Goal: Answer question/provide support: Share knowledge or assist other users

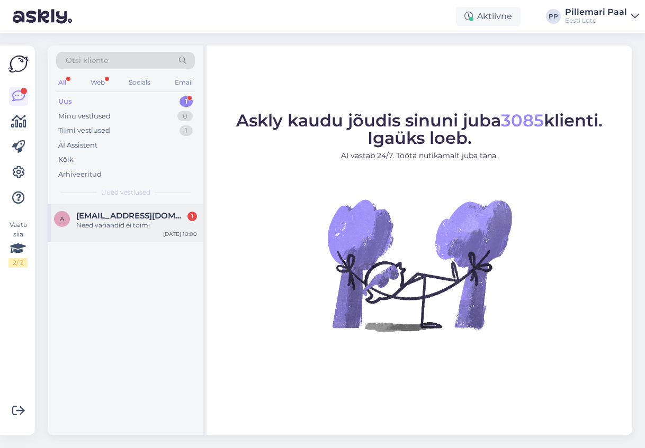
click at [115, 217] on span "Andrakoppel1@gmail.com" at bounding box center [131, 216] width 110 height 10
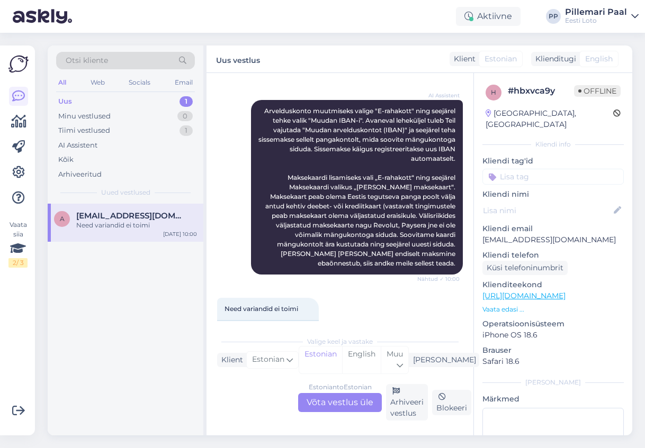
scroll to position [256, 0]
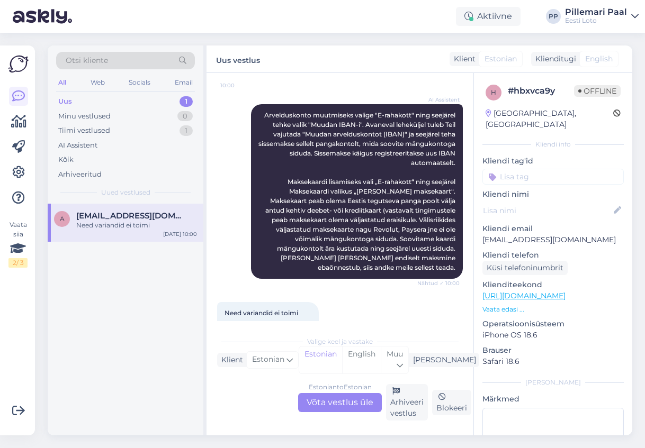
click at [358, 405] on div "Estonian to Estonian Võta vestlus üle" at bounding box center [340, 402] width 84 height 19
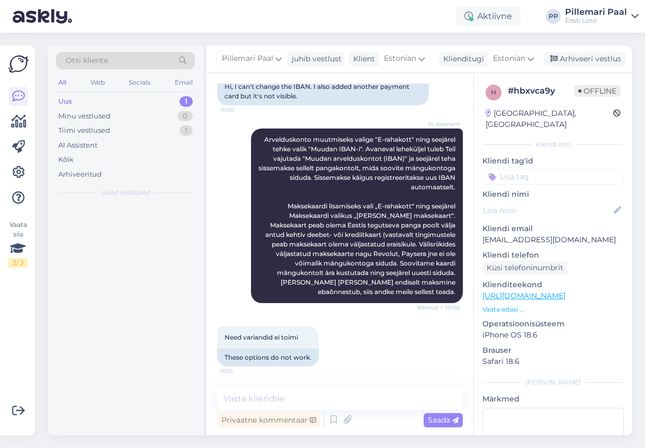
scroll to position [231, 0]
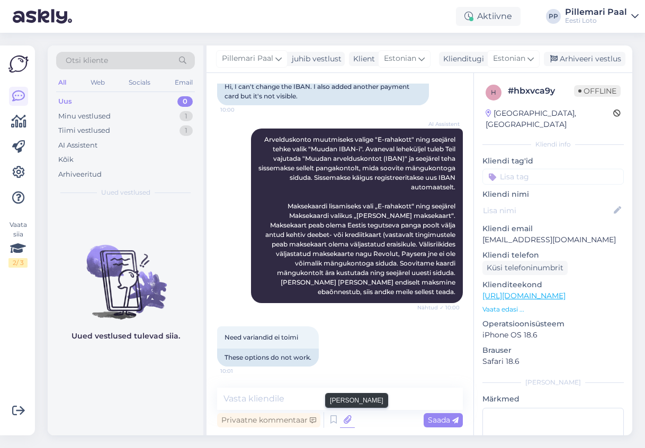
click at [347, 422] on icon at bounding box center [347, 420] width 15 height 16
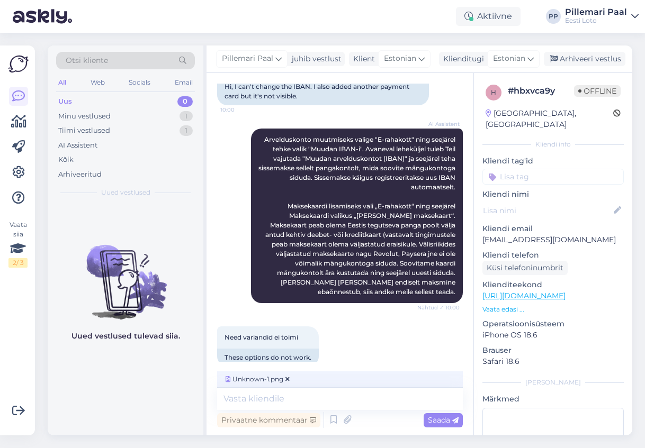
scroll to position [248, 0]
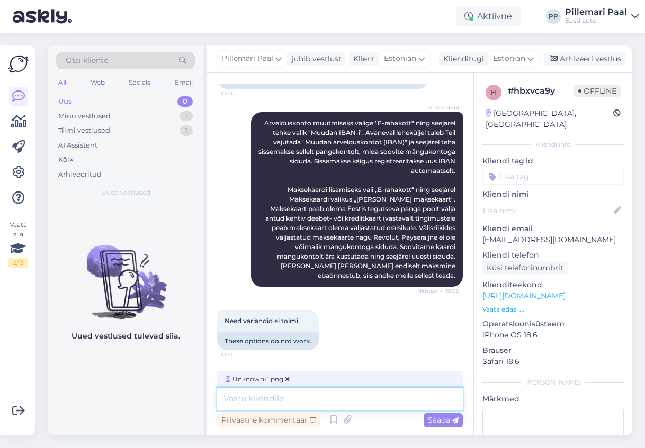
click at [287, 399] on textarea at bounding box center [340, 399] width 246 height 22
type textarea "Palume Teil veel kord antud juhiste järgi toimida."
click at [438, 397] on textarea "Palume Teil veel kord antud juhiste järgi toimida." at bounding box center [340, 399] width 246 height 22
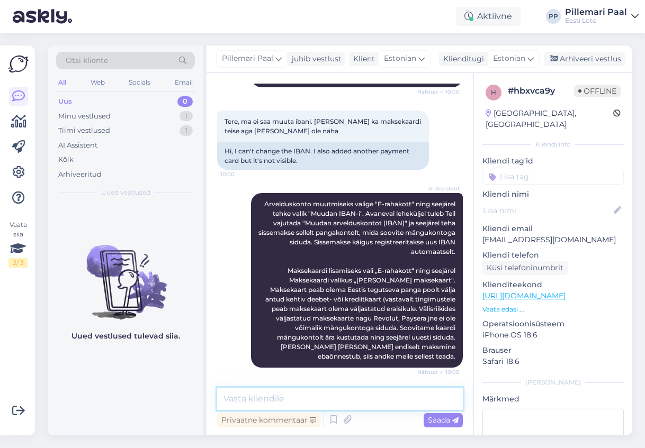
scroll to position [343, 0]
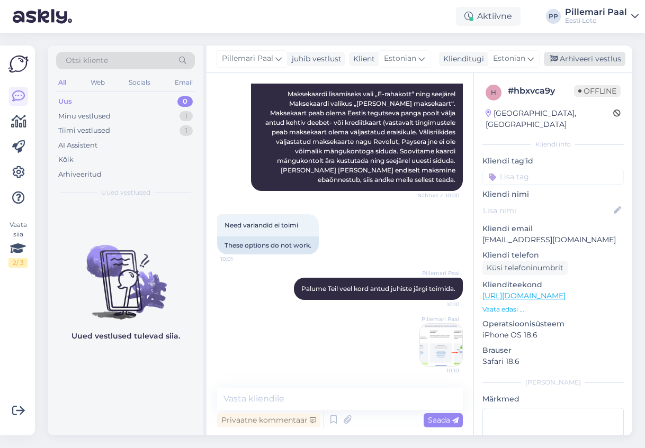
click at [586, 54] on div "Arhiveeri vestlus" at bounding box center [583, 59] width 81 height 14
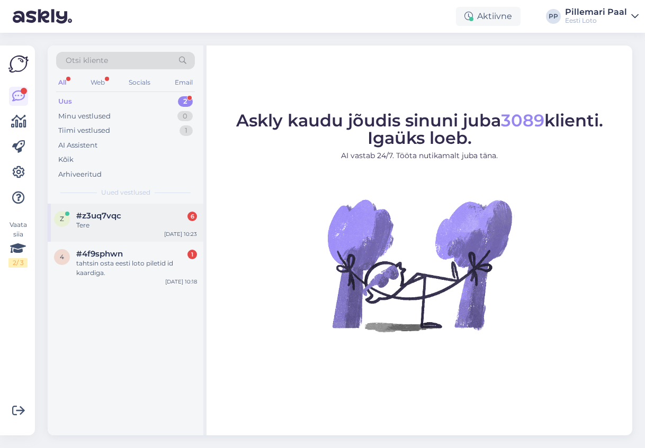
click at [114, 221] on div "Tere" at bounding box center [136, 226] width 121 height 10
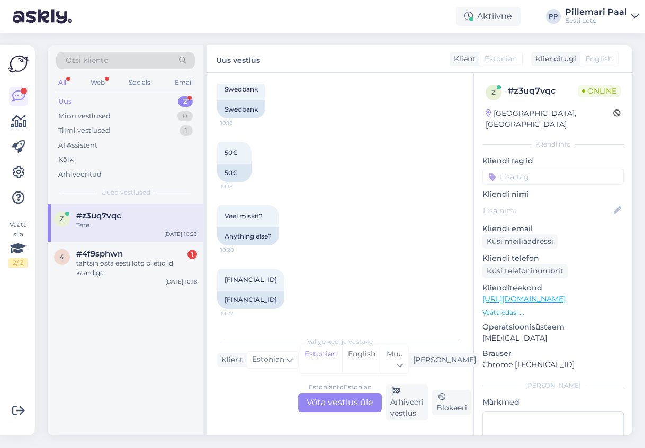
scroll to position [539, 0]
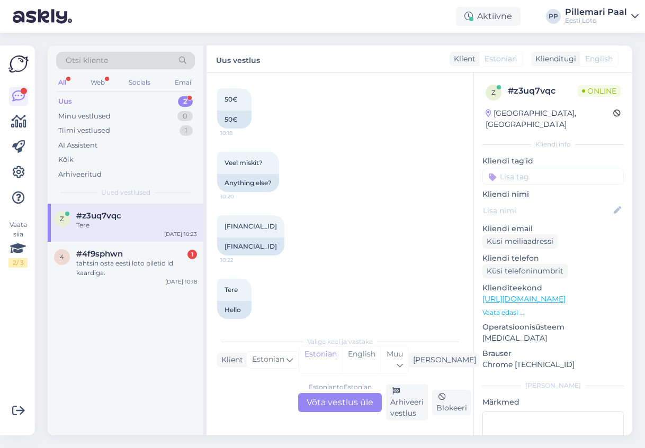
click at [336, 405] on div "Estonian to Estonian Võta vestlus üle" at bounding box center [340, 402] width 84 height 19
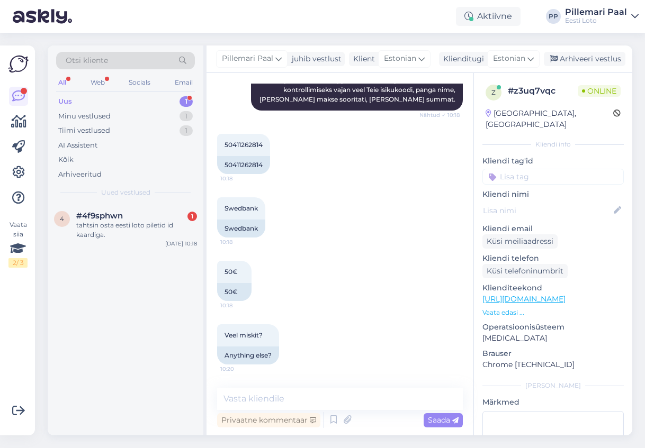
scroll to position [353, 0]
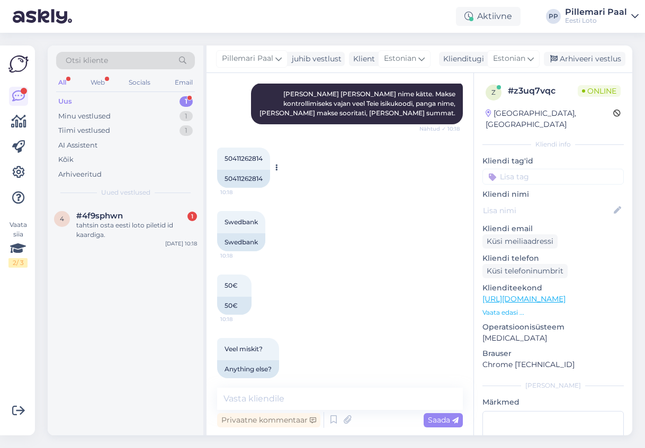
click at [248, 155] on span "50411262814" at bounding box center [243, 159] width 38 height 8
copy span "50411262814"
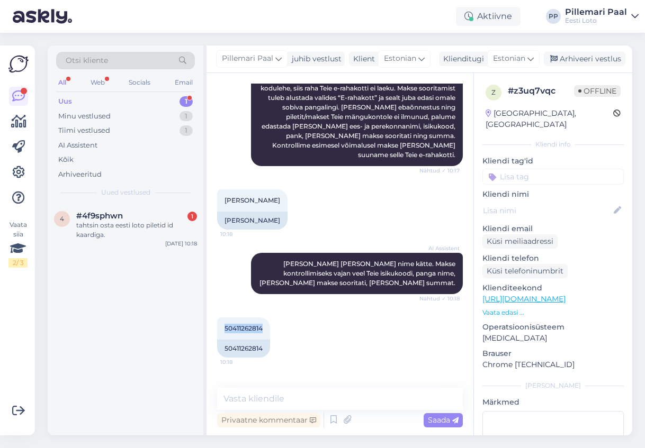
scroll to position [180, 0]
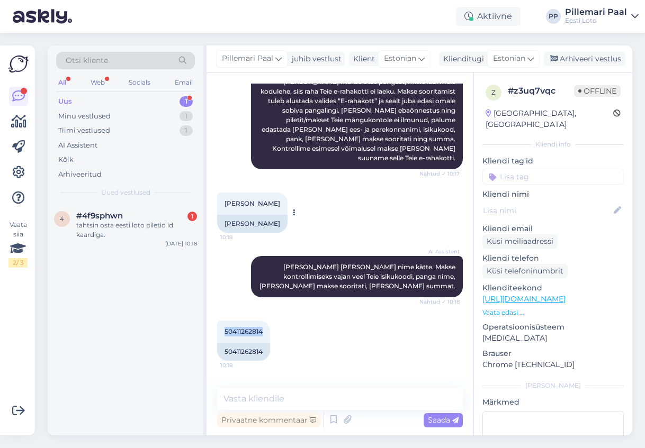
drag, startPoint x: 277, startPoint y: 193, endPoint x: 225, endPoint y: 192, distance: 51.3
click at [225, 193] on div "Ken-reno Rauba 10:18" at bounding box center [252, 204] width 70 height 22
copy span "Ken-reno Rauba"
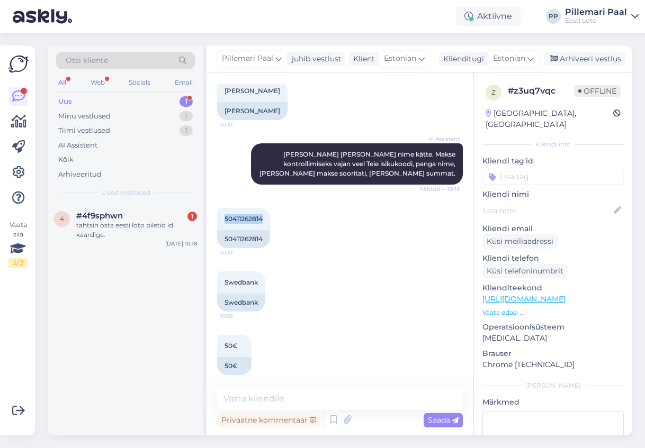
scroll to position [482, 0]
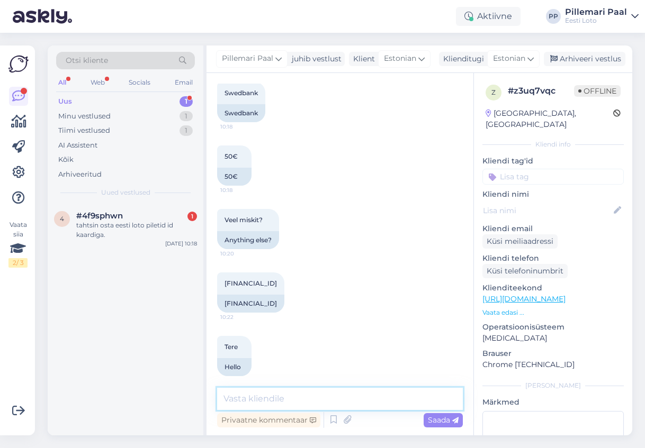
click at [268, 398] on textarea at bounding box center [340, 399] width 246 height 22
paste textarea "Meie finantsosakond kontrollib esimesel võimalusel ostu üle ja raha tagastataks…"
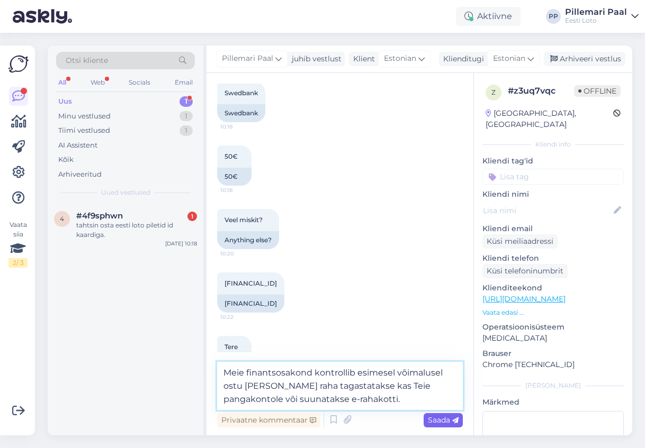
type textarea "Meie finantsosakond kontrollib esimesel võimalusel ostu üle ja raha tagastataks…"
click at [432, 422] on span "Saada" at bounding box center [443, 420] width 31 height 10
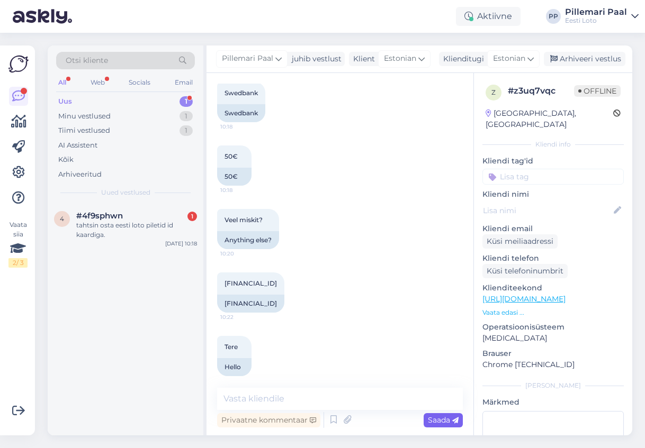
scroll to position [547, 0]
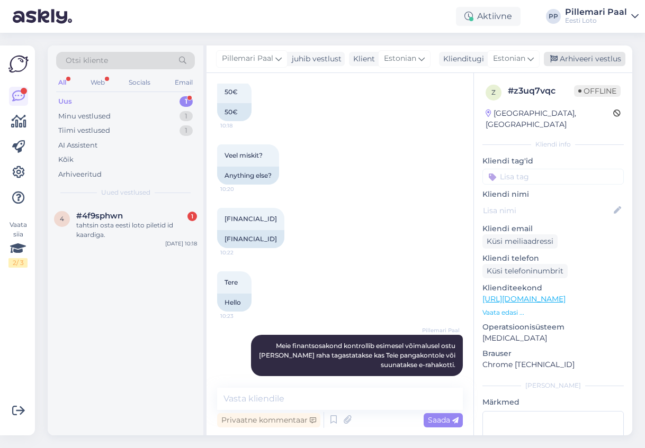
click at [571, 55] on div "Arhiveeri vestlus" at bounding box center [583, 59] width 81 height 14
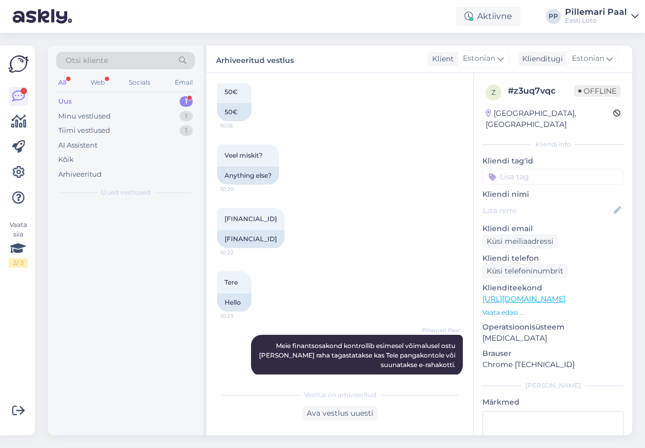
scroll to position [550, 0]
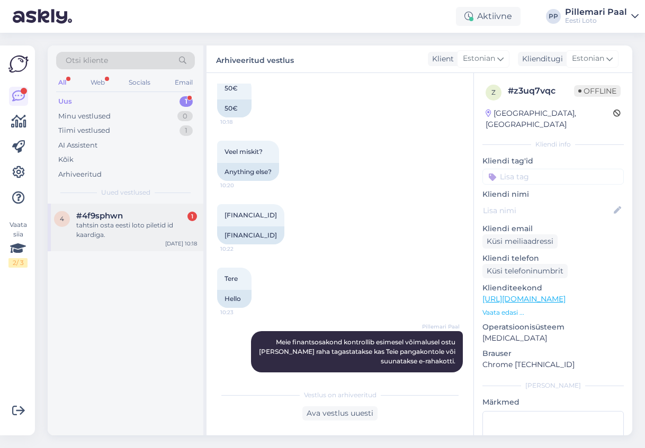
click at [133, 234] on div "tahtsin osta eesti loto piletid id kaardiga." at bounding box center [136, 230] width 121 height 19
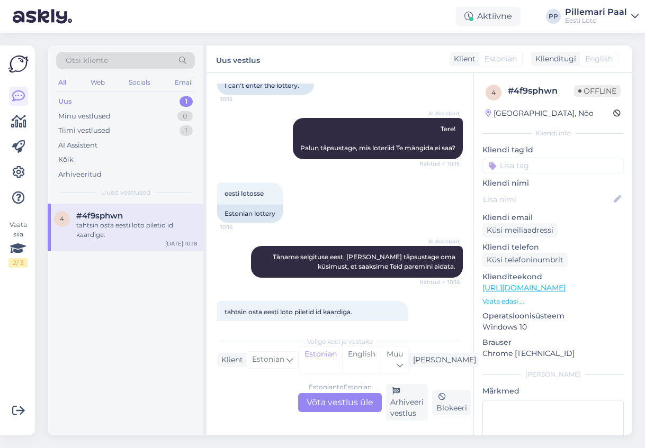
scroll to position [117, 0]
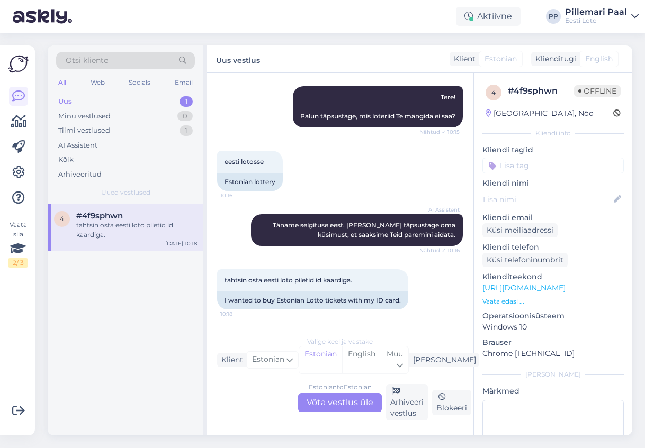
click at [325, 397] on div "Estonian to Estonian Võta vestlus üle" at bounding box center [340, 402] width 84 height 19
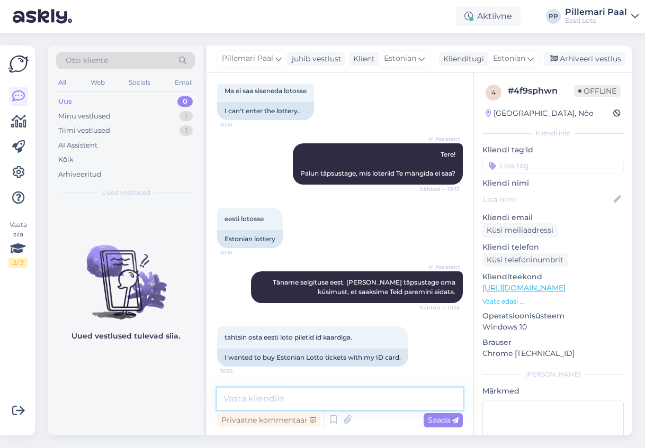
click at [324, 395] on textarea at bounding box center [340, 399] width 246 height 22
paste textarea "Hetkel meile teadaolevalt üldiseid tõrkeid ei esine sisselogimisel ID-kaardiga.…"
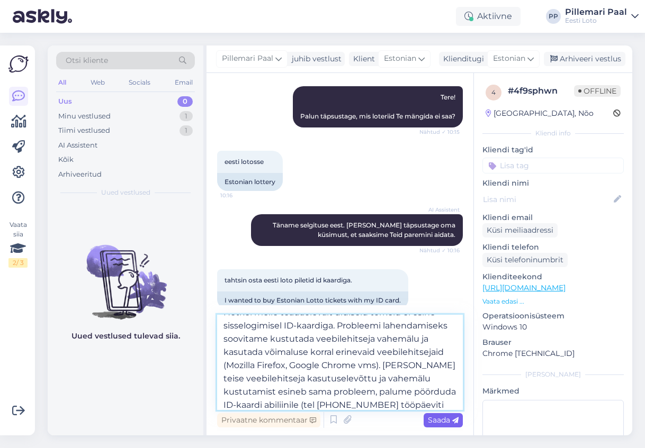
type textarea "Hetkel meile teadaolevalt üldiseid tõrkeid ei esine sisselogimisel ID-kaardiga.…"
click at [437, 418] on span "Saada" at bounding box center [443, 420] width 31 height 10
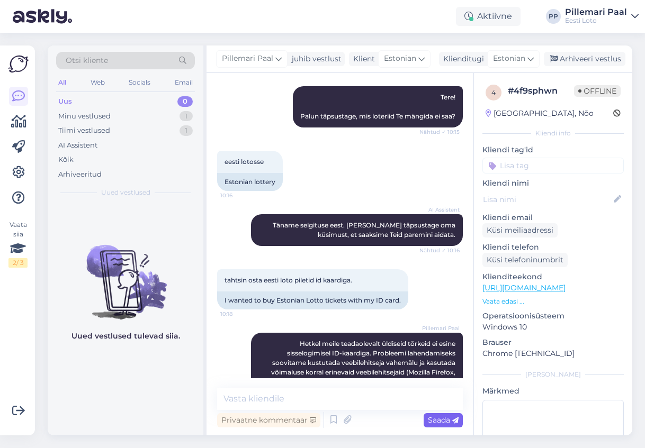
scroll to position [172, 0]
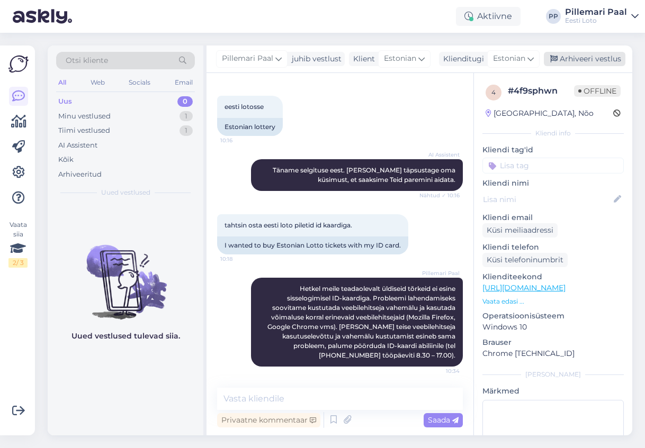
click at [566, 57] on div "Arhiveeri vestlus" at bounding box center [583, 59] width 81 height 14
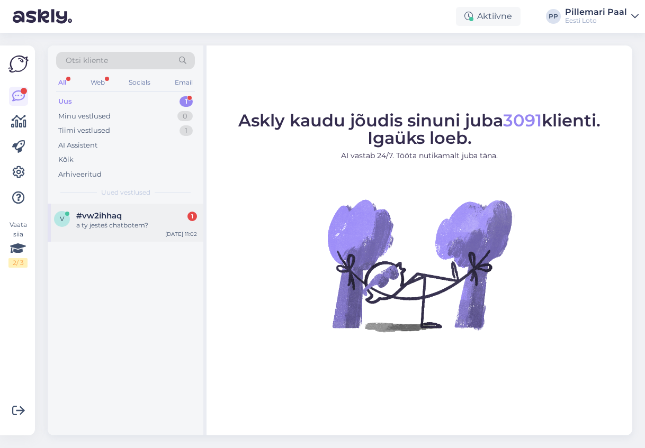
click at [114, 236] on div "v #vw2ihhaq 1 a [PERSON_NAME] chatbotem? [DATE] 11:02" at bounding box center [126, 223] width 156 height 38
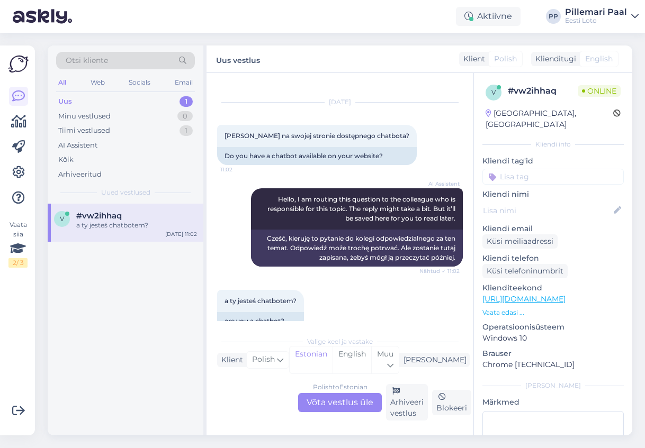
scroll to position [35, 0]
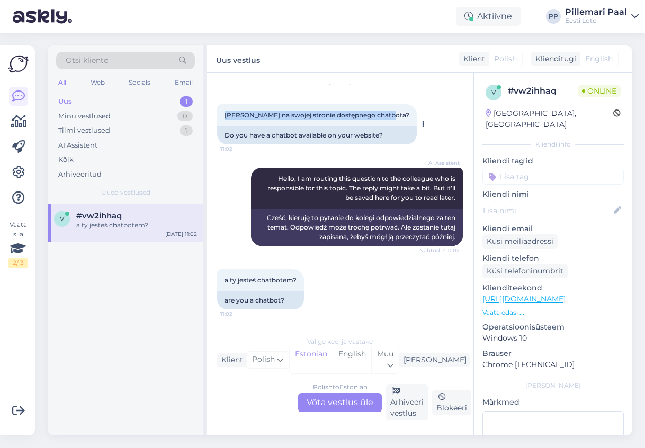
drag, startPoint x: 388, startPoint y: 114, endPoint x: 223, endPoint y: 116, distance: 165.1
click at [223, 116] on div "[PERSON_NAME] na swojej stronie dostępnego chatbota? 11:02" at bounding box center [316, 115] width 199 height 22
copy span "[PERSON_NAME] na swojej stronie dostępnego chatbota?"
click at [66, 157] on div "Kõik" at bounding box center [65, 160] width 15 height 11
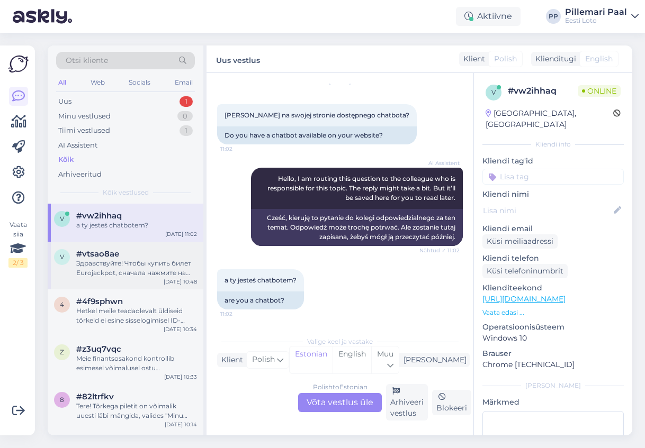
click at [112, 267] on div "Здравствуйте! Чтобы купить билет Eurojackpot, сначала нажмите на Eurojackpot. З…" at bounding box center [136, 268] width 121 height 19
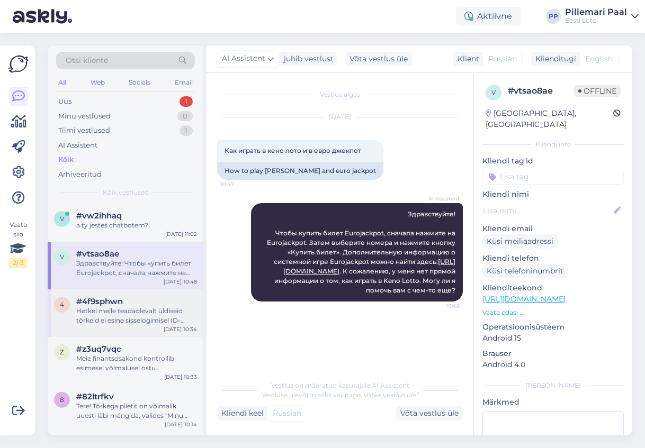
click at [112, 311] on div "Hetkel meile teadaolevalt üldiseid tõrkeid ei esine sisselogimisel ID-kaardiga.…" at bounding box center [136, 315] width 121 height 19
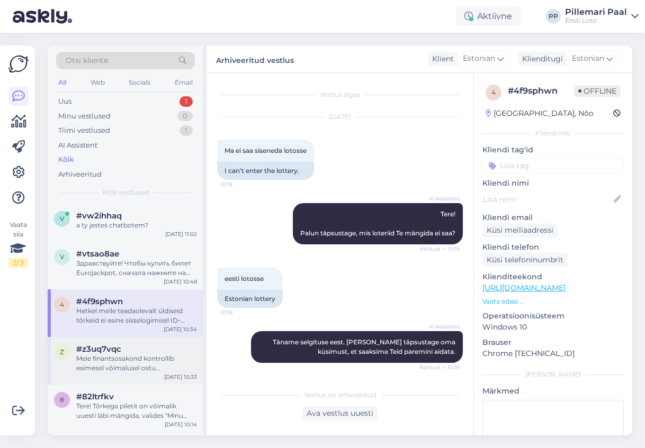
click at [106, 365] on div "Meie finantsosakond kontrollib esimesel võimalusel ostu üle ja raha tagastataks…" at bounding box center [136, 363] width 121 height 19
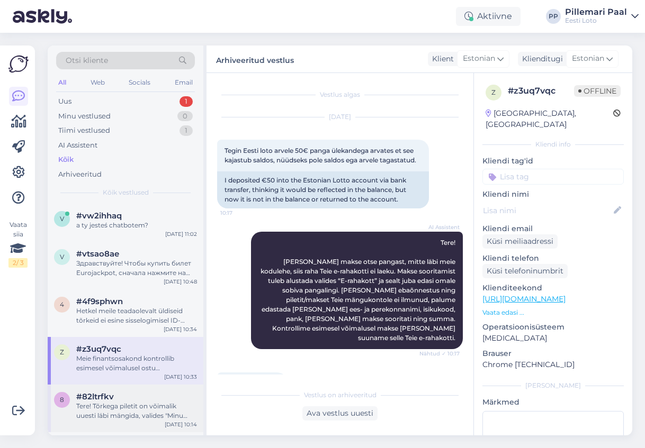
click at [101, 406] on div "Tere! Tõrkega piletit on võimalik uuesti läbi mängida, valides "Minu piletid" –…" at bounding box center [136, 411] width 121 height 19
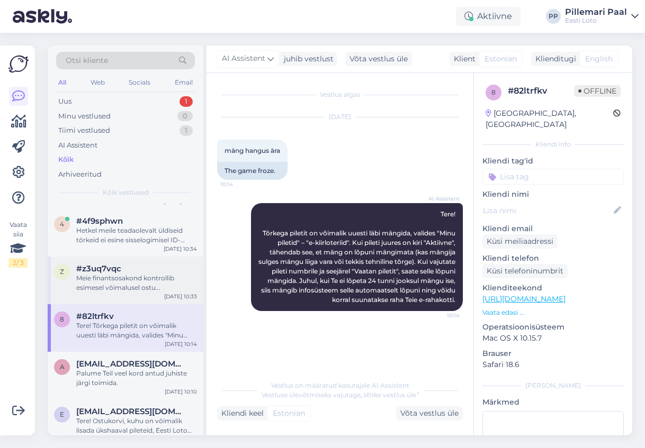
scroll to position [81, 0]
click at [132, 365] on span "Andrakoppel1@gmail.com" at bounding box center [131, 364] width 110 height 10
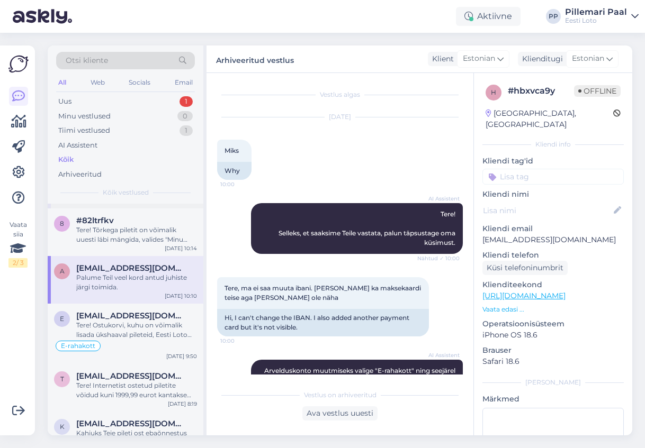
scroll to position [179, 0]
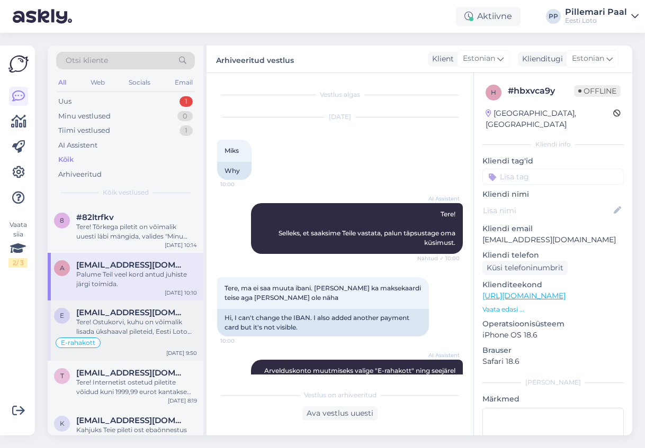
click at [141, 317] on span "etlin.ormak@gmail.com" at bounding box center [131, 313] width 110 height 10
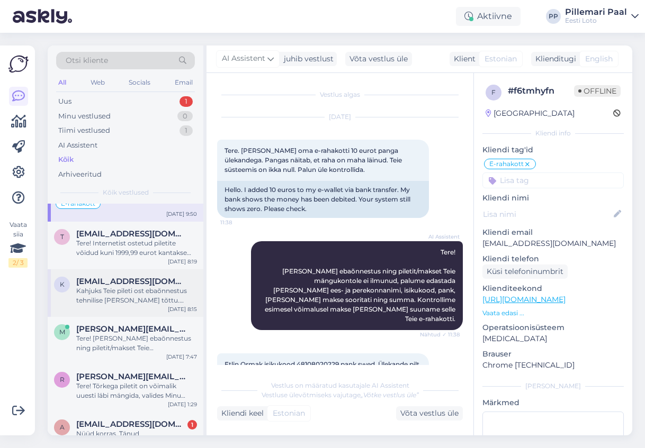
scroll to position [352, 0]
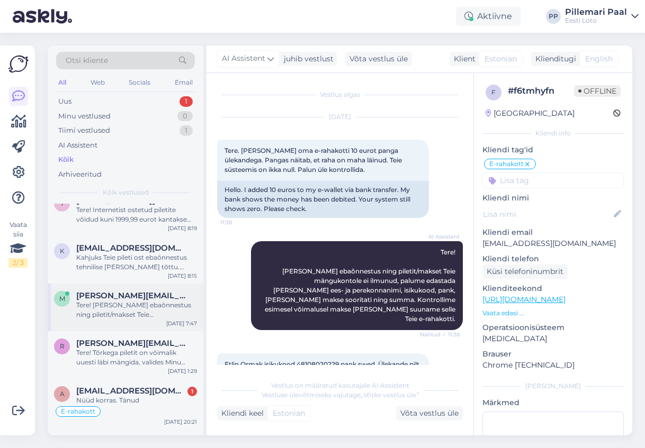
click at [128, 315] on div "Tere! Kui makse ebaõnnestus ning piletit/makset Teie mängukontole ei ilmunud, p…" at bounding box center [136, 310] width 121 height 19
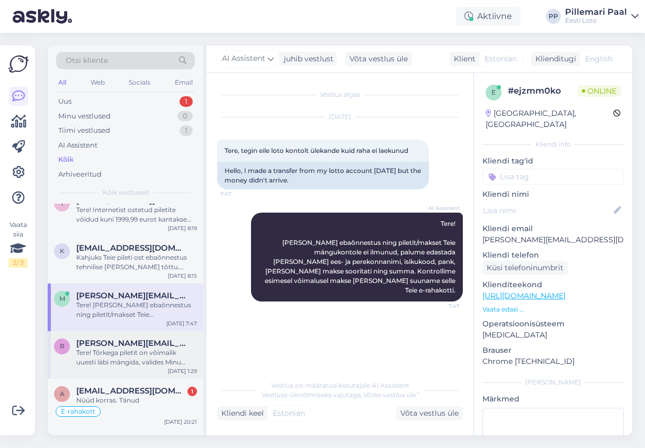
click at [101, 359] on div "Tere! Tõrkega piletit on võimalik uuesti läbi mängida, valides Minu piletid – e…" at bounding box center [136, 357] width 121 height 19
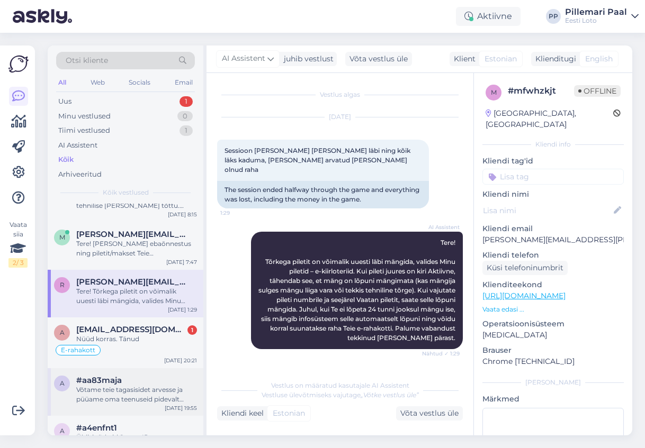
scroll to position [418, 0]
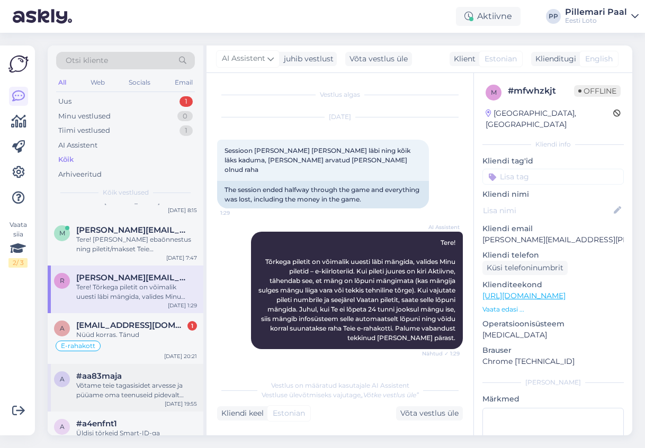
click at [116, 383] on div "Võtame teie tagasisidet arvesse ja püüame oma teenuseid pidevalt parendada. Kas…" at bounding box center [136, 390] width 121 height 19
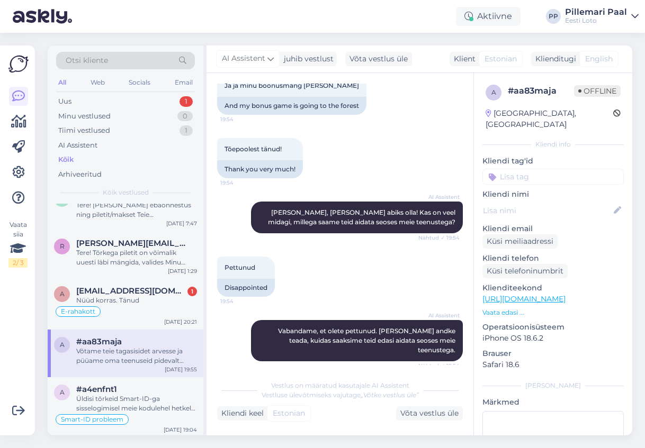
scroll to position [459, 0]
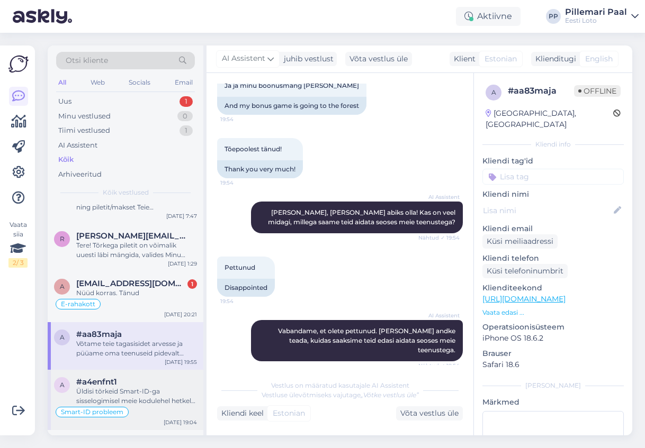
click at [116, 389] on div "Üldisi tõrkeid Smart-ID-ga sisselogimisel meie kodulehel hetkel ei esine. Soovi…" at bounding box center [136, 396] width 121 height 19
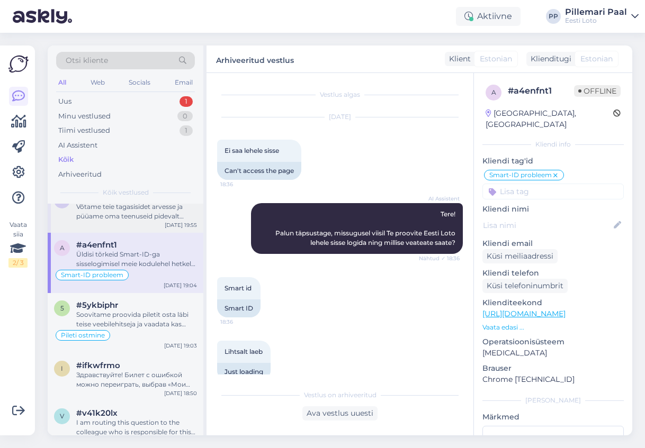
scroll to position [599, 0]
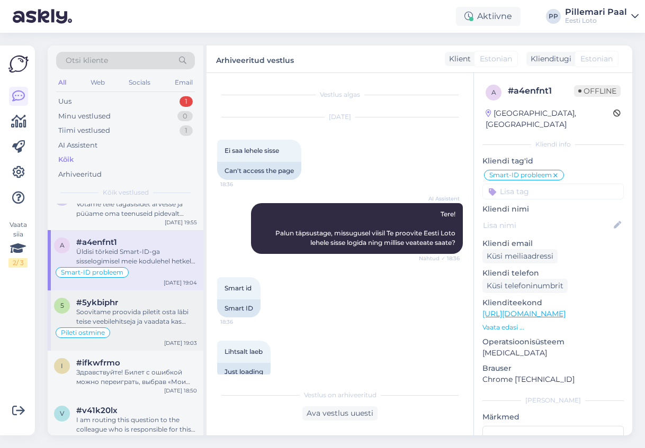
click at [134, 306] on div "#5ykbiphr" at bounding box center [136, 303] width 121 height 10
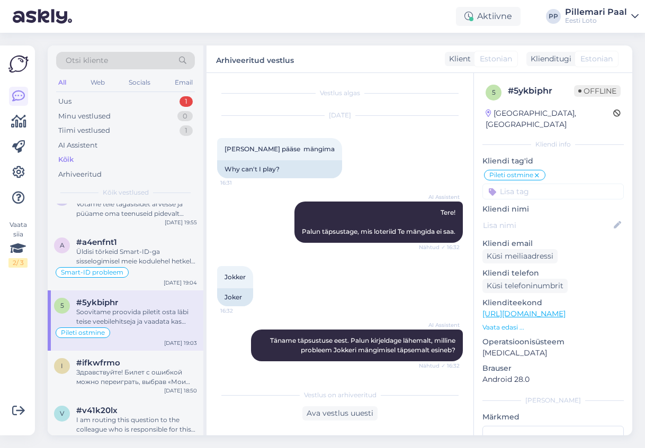
scroll to position [0, 0]
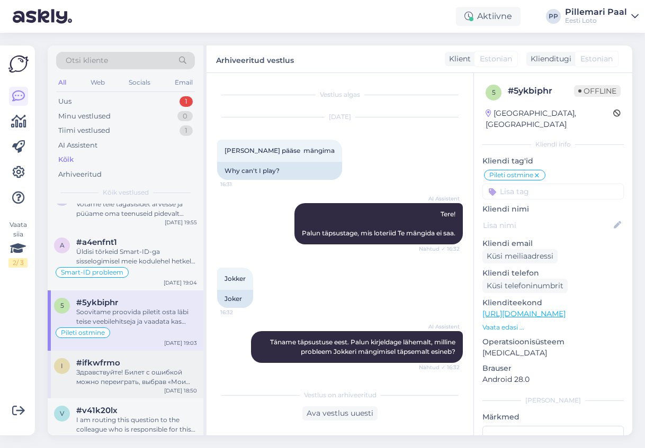
click at [115, 386] on div "Здравствуйте! Билет с ошибкой можно переиграть, выбрав «Мои билеты» – «e-kiirlo…" at bounding box center [136, 377] width 121 height 19
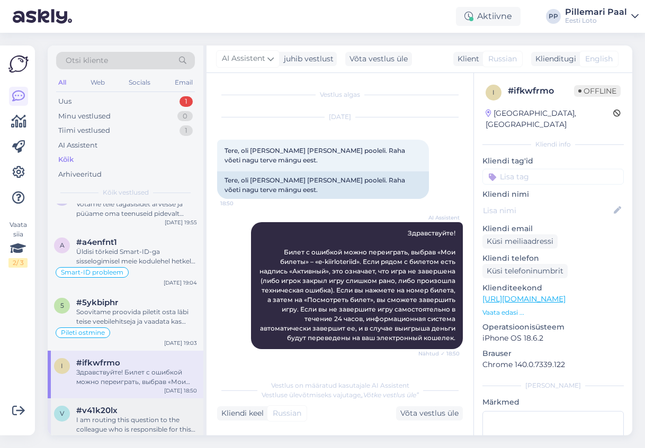
click at [123, 413] on div "#v41k20lx" at bounding box center [136, 411] width 121 height 10
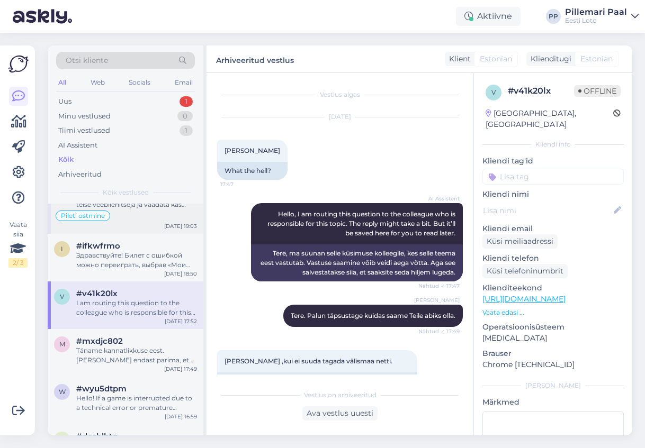
scroll to position [717, 0]
click at [115, 346] on div "Täname kannatlikkuse eest. Anname endast parima, et Teie küsimusele kiiresti va…" at bounding box center [136, 354] width 121 height 19
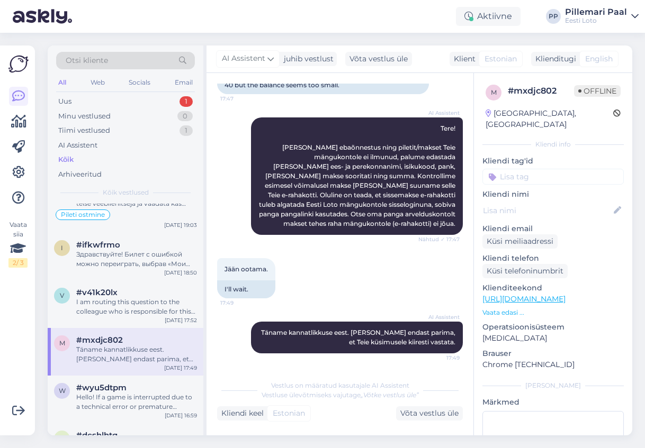
scroll to position [0, 0]
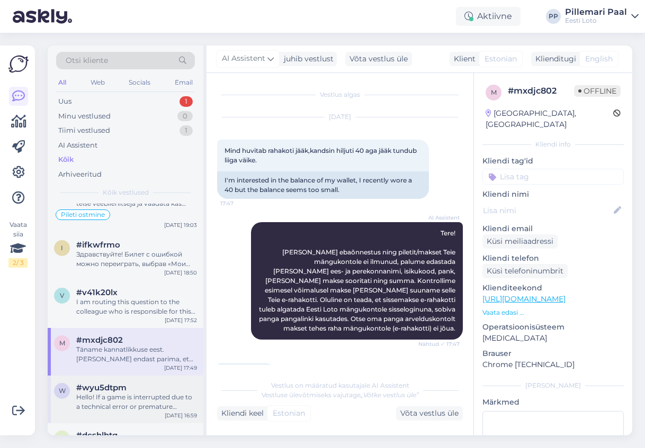
click at [119, 396] on div "Hello! If a game is interrupted due to a technical error or premature closure, …" at bounding box center [136, 402] width 121 height 19
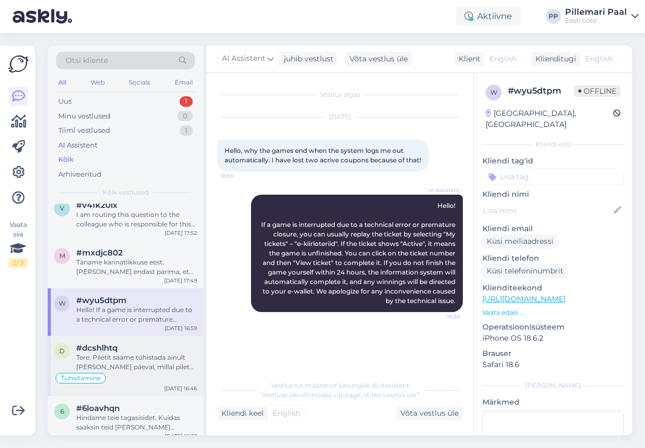
click at [103, 346] on span "#dcshlhtq" at bounding box center [96, 348] width 41 height 10
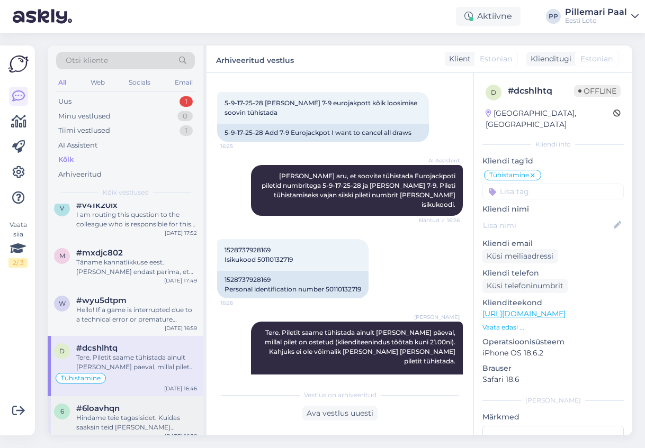
click at [126, 413] on div "#6loavhqn" at bounding box center [136, 409] width 121 height 10
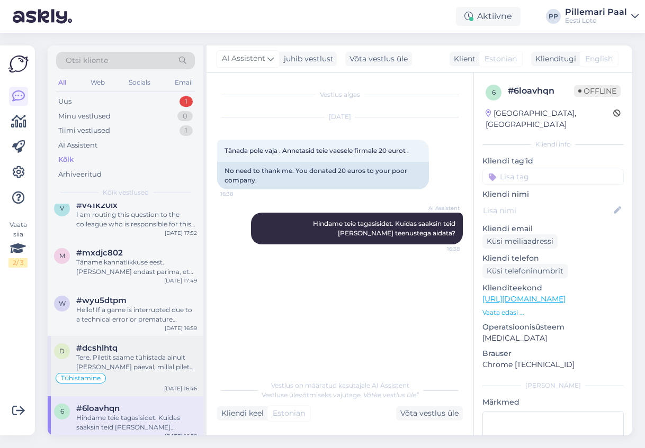
click at [140, 373] on div "Tühistamine" at bounding box center [125, 378] width 143 height 13
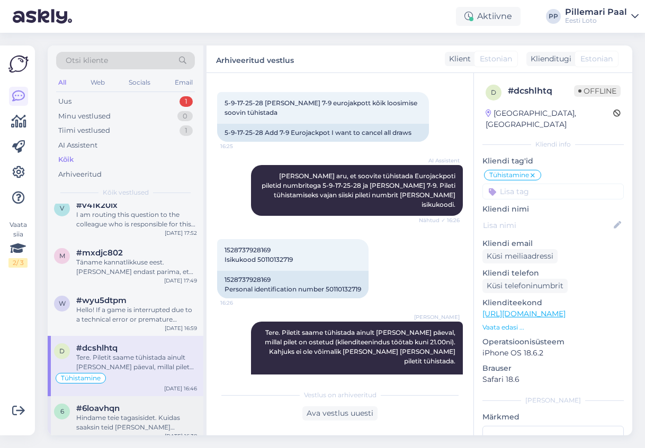
click at [129, 427] on div "Hindame teie tagasisidet. Kuidas saaksin teid täna meie teenustega aidata?" at bounding box center [136, 422] width 121 height 19
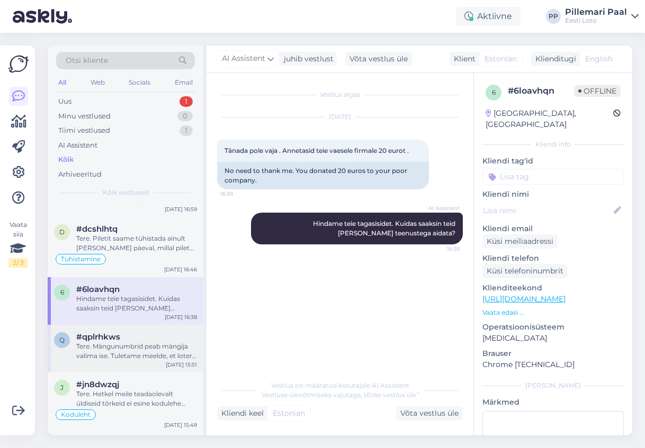
click at [125, 355] on div "Tere. Mängunumbrid peab mängija valima ise. Tuletame meelde, et loterii puhul o…" at bounding box center [136, 351] width 121 height 19
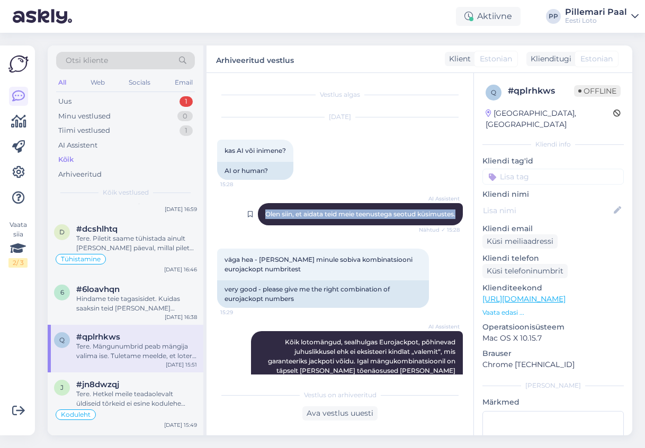
drag, startPoint x: 262, startPoint y: 215, endPoint x: 457, endPoint y: 217, distance: 195.3
click at [457, 217] on div "AI Assistent Olen siin, et aidata teid meie teenustega seotud küsimustes. Nähtu…" at bounding box center [360, 214] width 205 height 22
copy span "Olen siin, et aidata teid meie teenustega seotud küsimustes."
click at [92, 102] on div "Uus 1" at bounding box center [125, 101] width 139 height 15
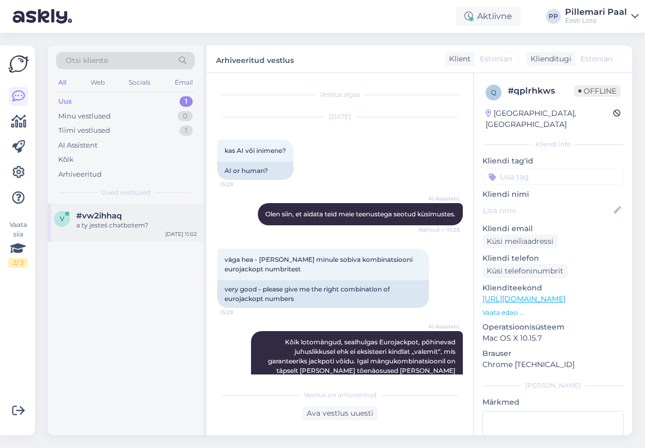
click at [119, 215] on span "#vw2ihhaq" at bounding box center [99, 216] width 46 height 10
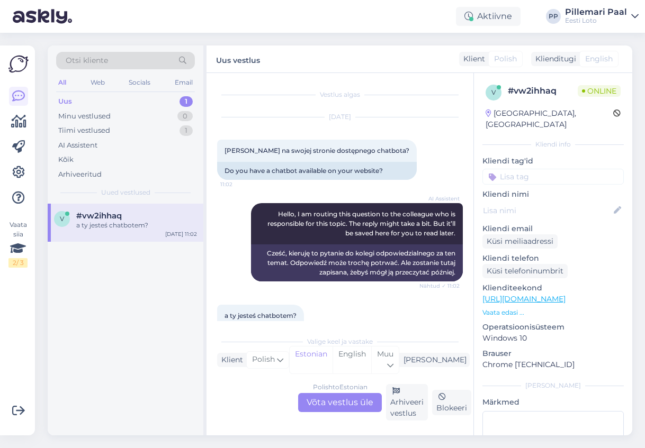
scroll to position [35, 0]
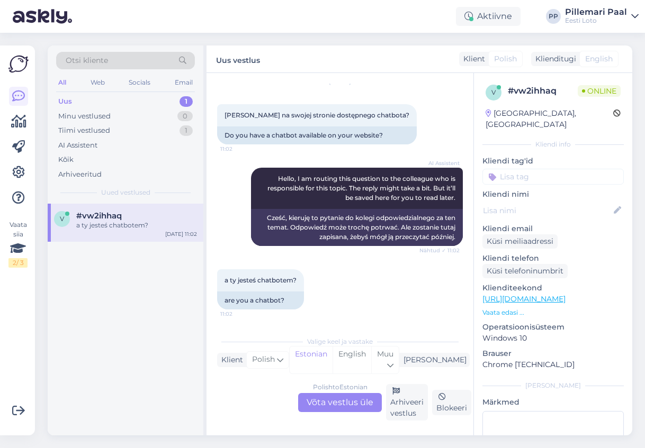
click at [323, 404] on div "Polish to Estonian Võta vestlus üle" at bounding box center [340, 402] width 84 height 19
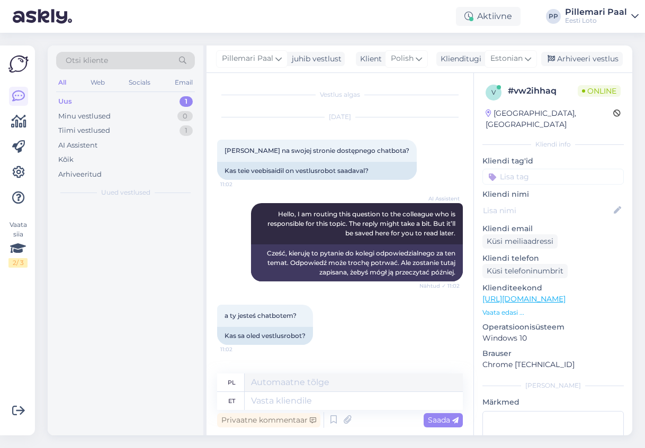
scroll to position [0, 0]
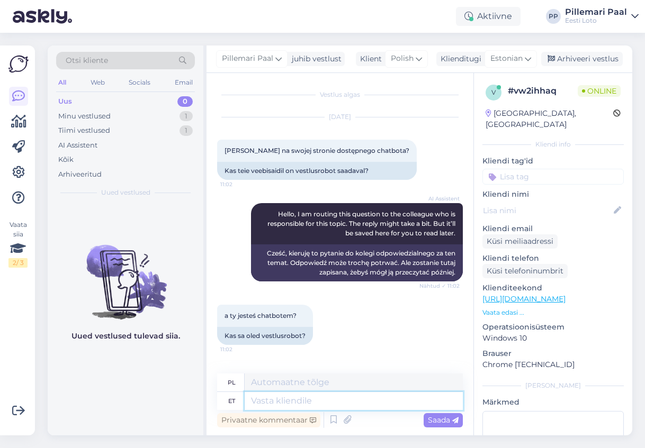
click at [321, 393] on textarea at bounding box center [353, 401] width 218 height 18
paste textarea "Olen siin, et aidata teid meie teenustega seotud küsimustes."
type textarea "Olen siin, et aidata teid meie teenustega seotud küsimustes."
type textarea "Jestem tutaj, aby pomóc Ci w kwestiach związanych z naszymi usługami."
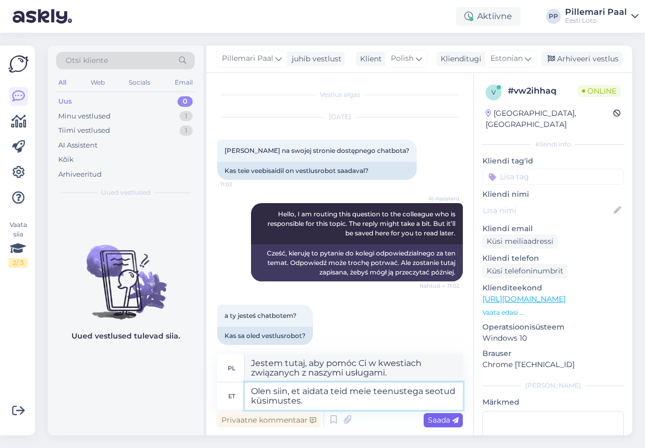
type textarea "Olen siin, et aidata teid meie teenustega seotud küsimustes."
click at [433, 423] on span "Saada" at bounding box center [443, 420] width 31 height 10
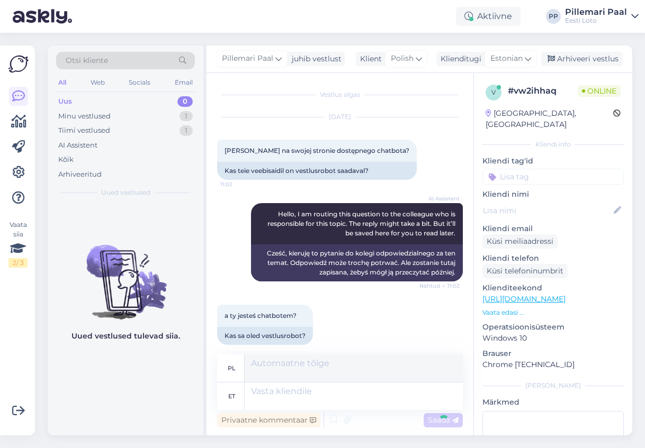
scroll to position [66, 0]
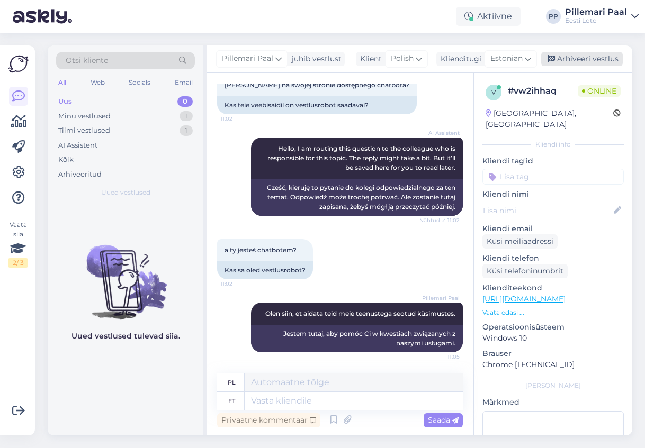
click at [563, 53] on div "Arhiveeri vestlus" at bounding box center [581, 59] width 81 height 14
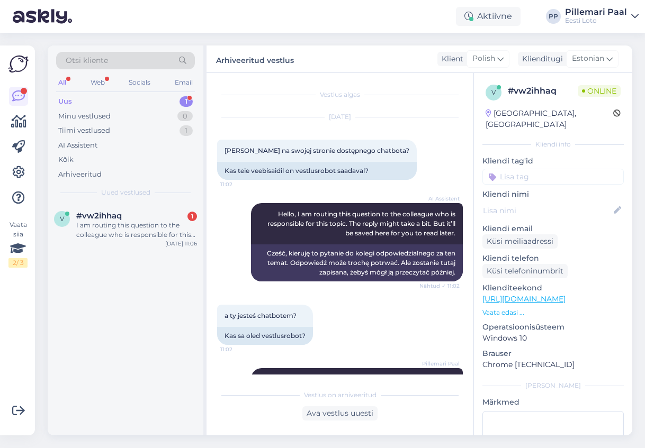
scroll to position [339, 0]
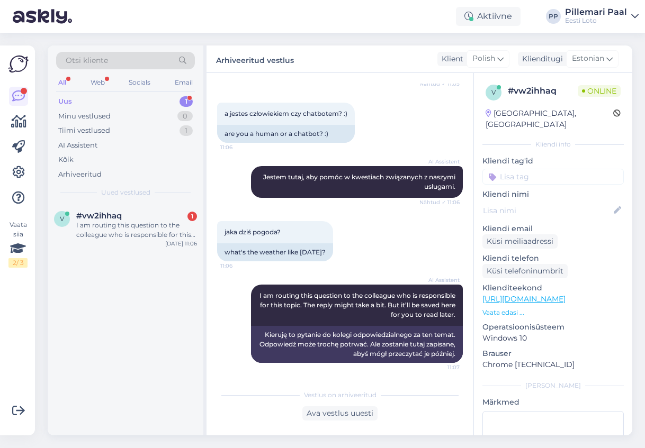
click at [118, 60] on div "Otsi kliente" at bounding box center [125, 60] width 139 height 17
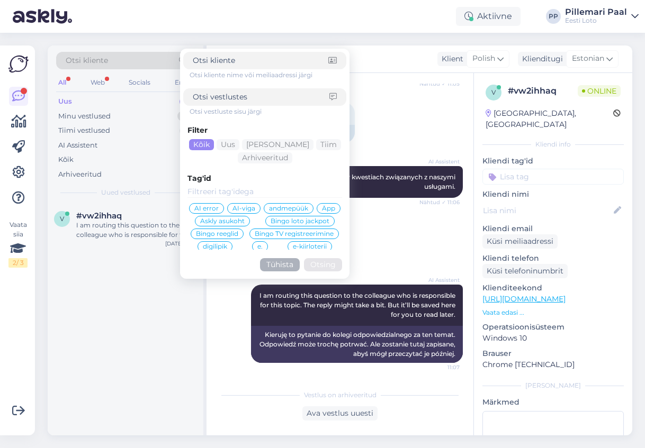
click at [217, 98] on input at bounding box center [261, 97] width 137 height 11
type input "teenus"
click button "Otsing" at bounding box center [323, 264] width 38 height 13
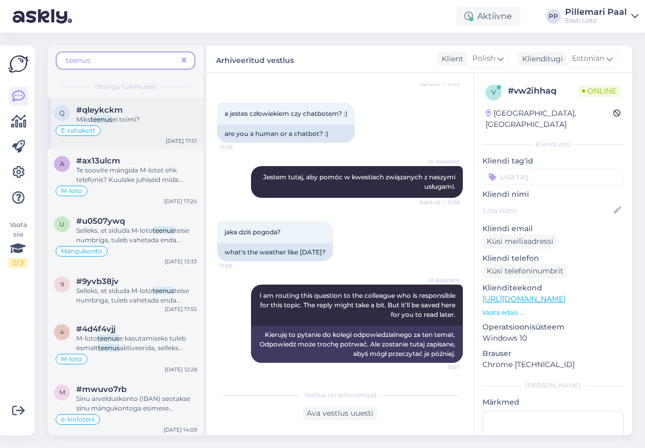
click at [133, 124] on div "Miks teenus ei toimi?" at bounding box center [136, 120] width 121 height 10
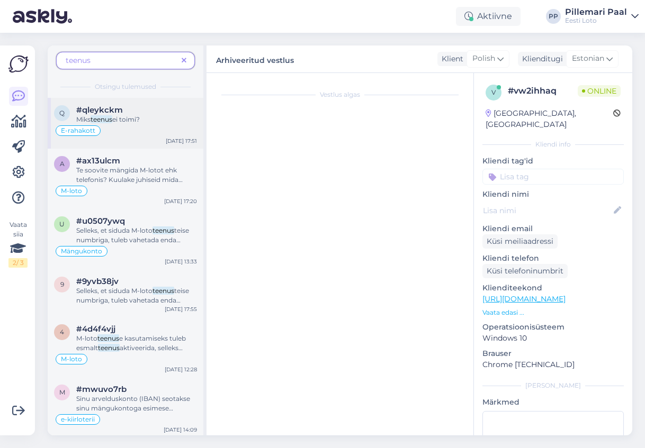
scroll to position [22, 0]
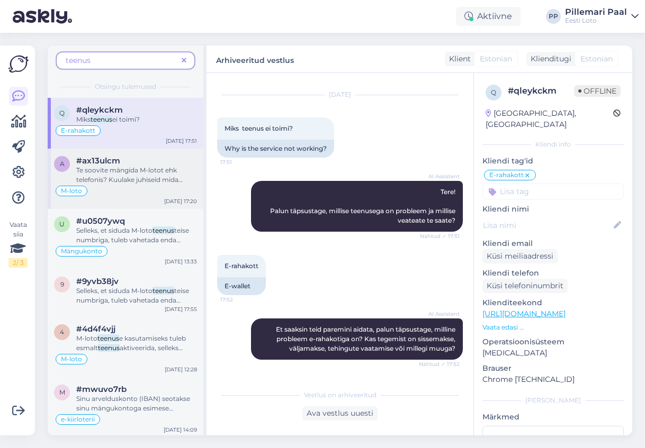
click at [122, 174] on span "Te soovite mängida M-lotot ehk telefonis? Kuulake juhiseid mida palutakse kinni…" at bounding box center [132, 189] width 113 height 46
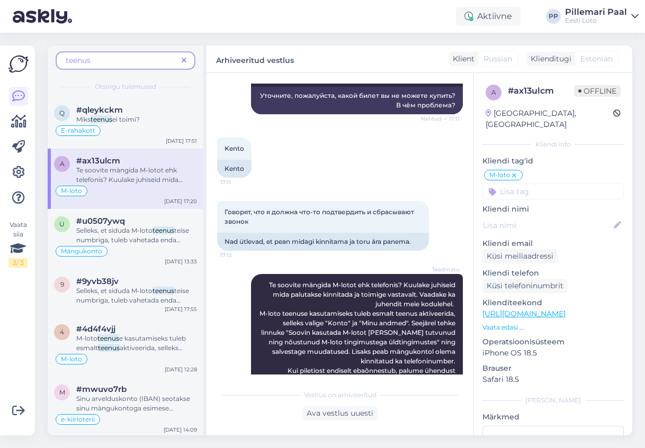
scroll to position [0, 0]
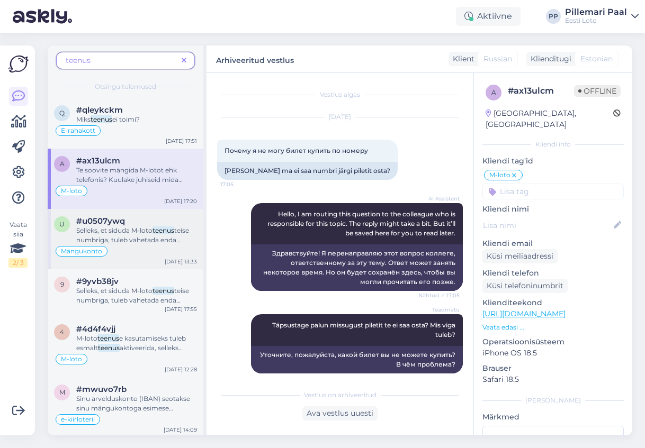
click at [123, 241] on span "teise numbriga, tuleb vahetada enda mängukontol mobiilinumber. Oma mobiilinumbr…" at bounding box center [136, 315] width 120 height 179
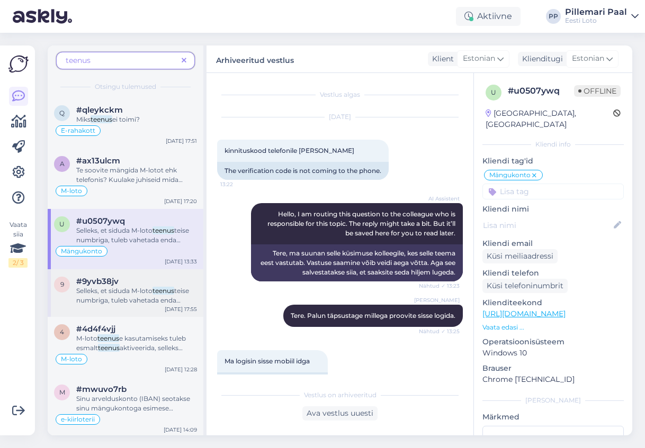
click at [138, 289] on span "Selleks, et siduda M-loto" at bounding box center [114, 291] width 76 height 8
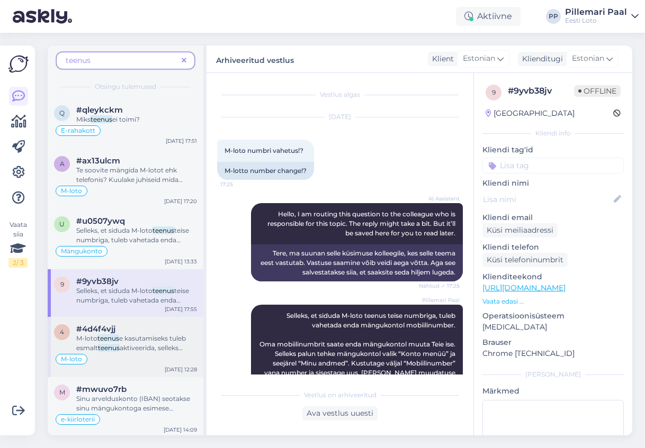
click at [131, 338] on span "e kasutamiseks tuleb esmalt" at bounding box center [131, 342] width 110 height 17
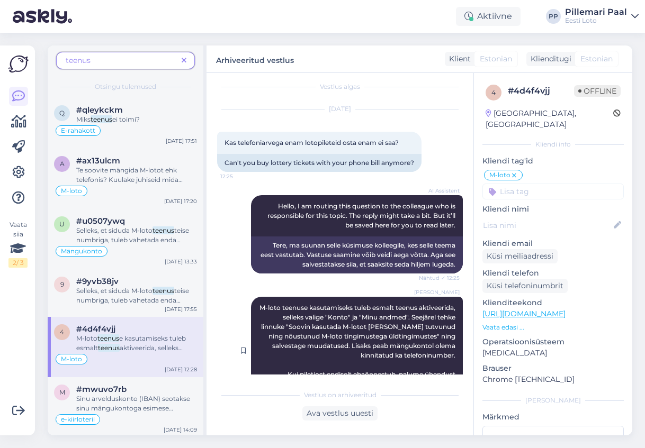
scroll to position [2, 0]
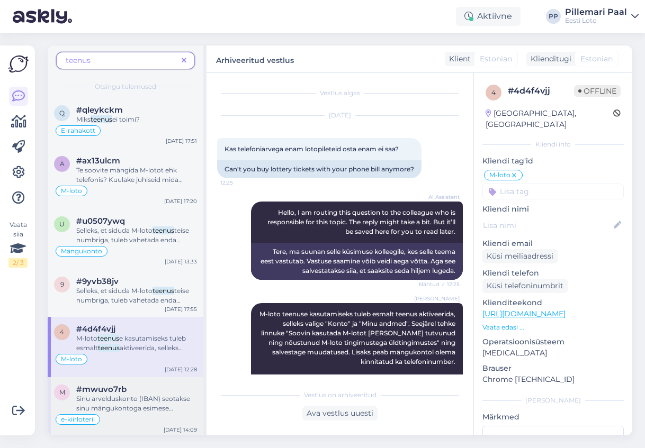
click at [123, 384] on div "m #mwuvo7rb Sinu arvelduskonto (IBAN) seotakse sinu mängukontoga esimese arvlot…" at bounding box center [126, 407] width 156 height 60
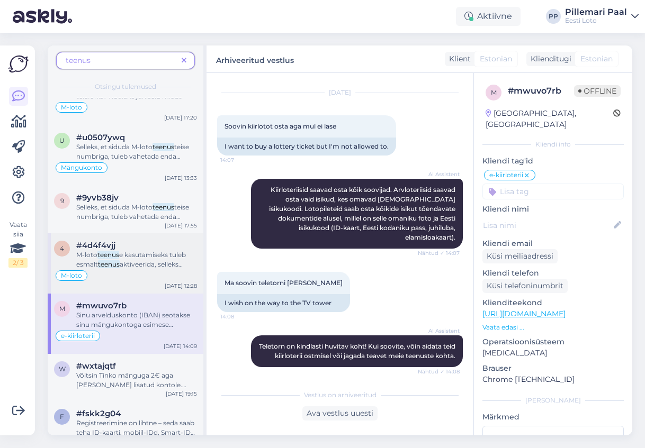
scroll to position [89, 0]
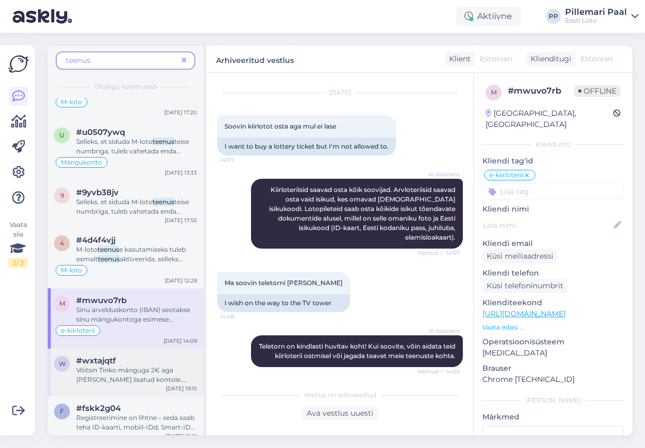
click at [125, 367] on span "Võitsin Tinko mänguga 2€ aga seda ei lisatud kontole. Kunagi varem on kahel kor…" at bounding box center [135, 398] width 119 height 65
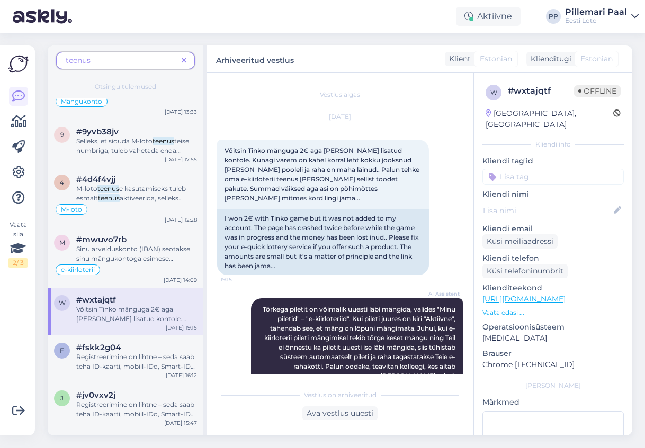
scroll to position [158, 0]
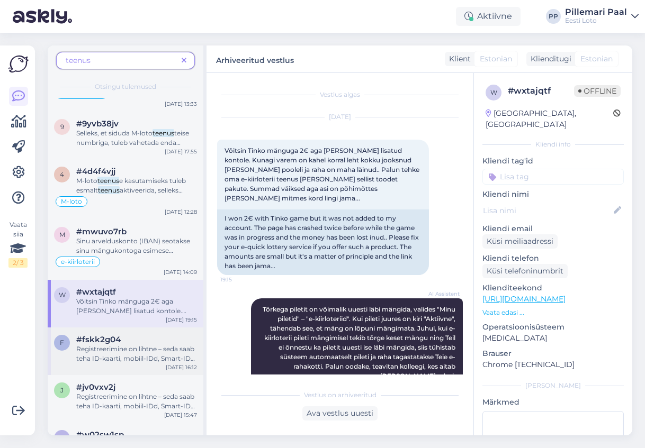
click at [130, 344] on div "Registreerimine on lihtne – seda saab teha ID-kaarti, mobiil-IDd, Smart-IDd või…" at bounding box center [136, 353] width 121 height 19
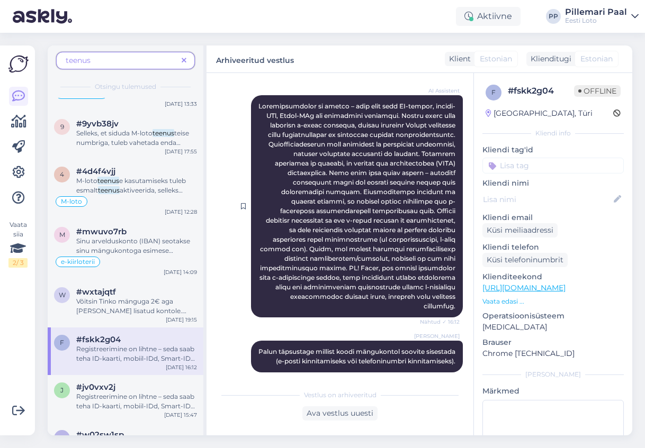
scroll to position [0, 0]
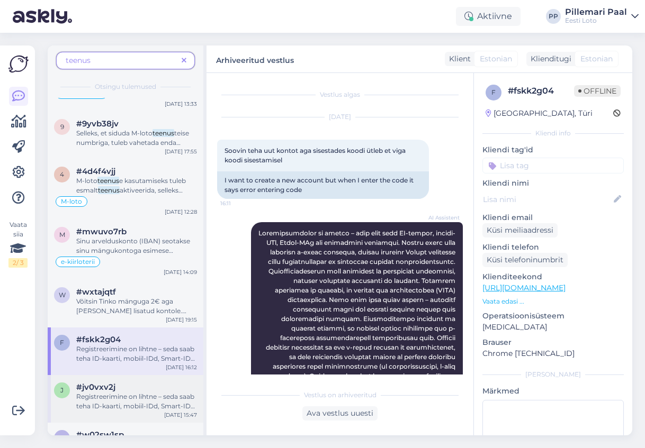
click at [113, 384] on span "#jv0vxv2j" at bounding box center [95, 388] width 39 height 10
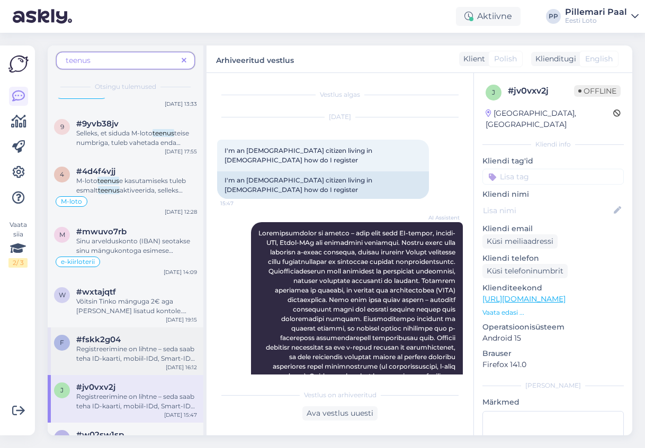
scroll to position [193, 0]
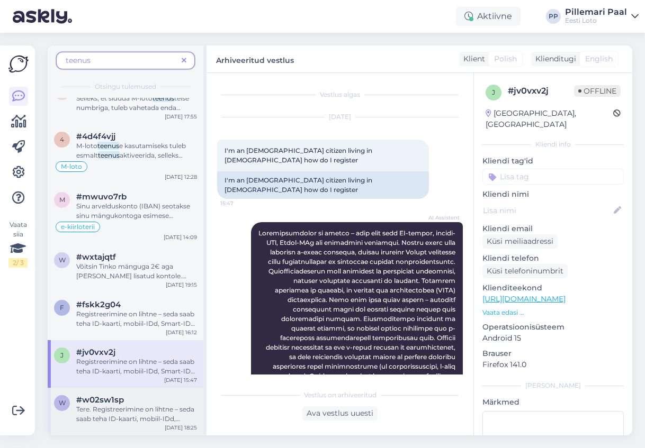
click at [118, 400] on span "#w02sw1sp" at bounding box center [100, 400] width 48 height 10
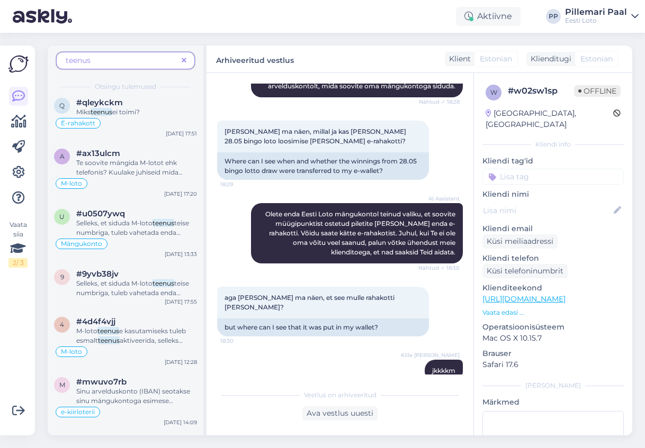
scroll to position [0, 0]
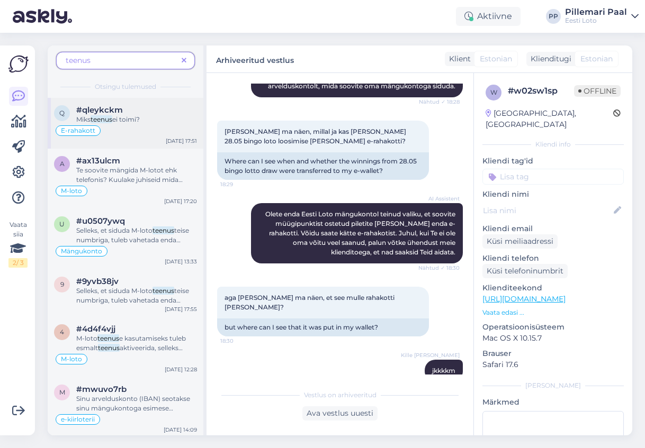
click at [127, 115] on div "Miks teenus ei toimi?" at bounding box center [136, 120] width 121 height 10
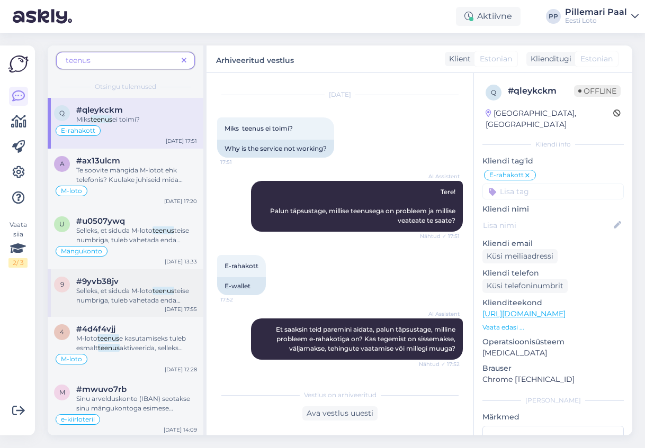
scroll to position [193, 0]
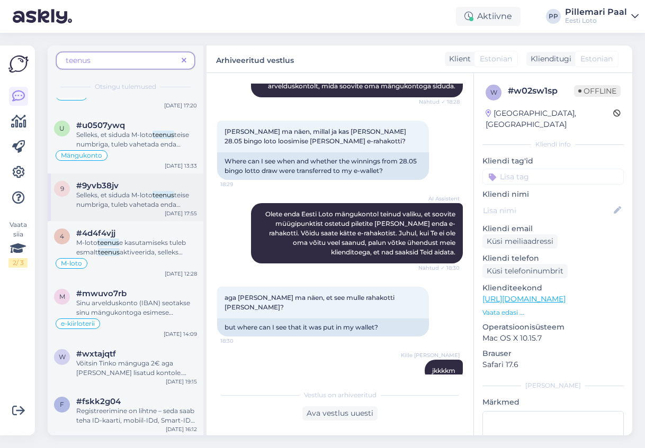
scroll to position [0, 0]
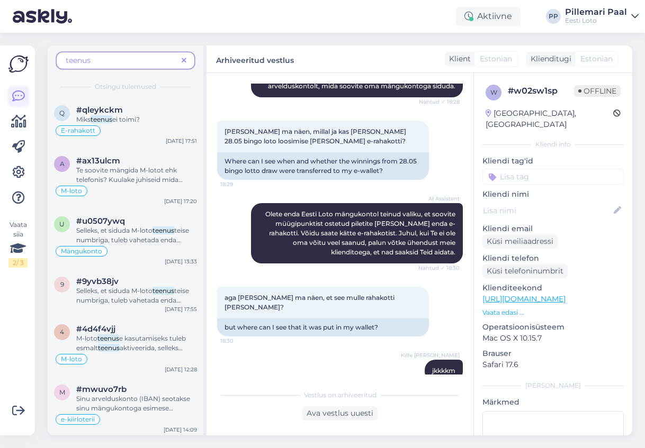
click at [16, 94] on icon at bounding box center [18, 96] width 13 height 13
click at [185, 58] on icon at bounding box center [184, 60] width 5 height 7
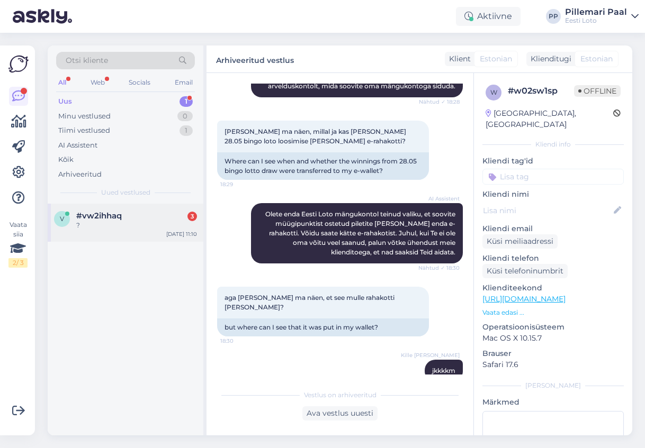
click at [121, 222] on div "?" at bounding box center [136, 226] width 121 height 10
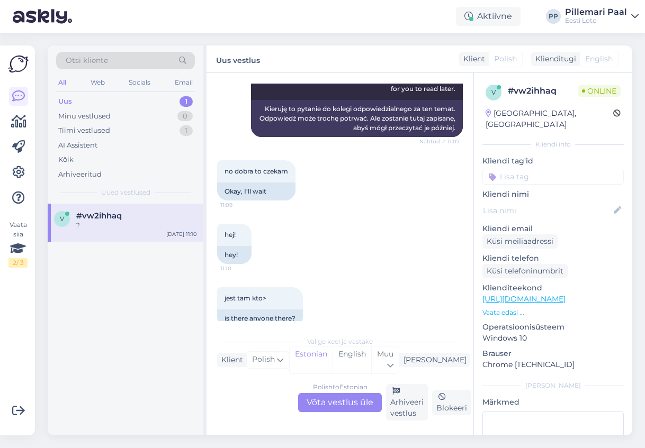
scroll to position [646, 0]
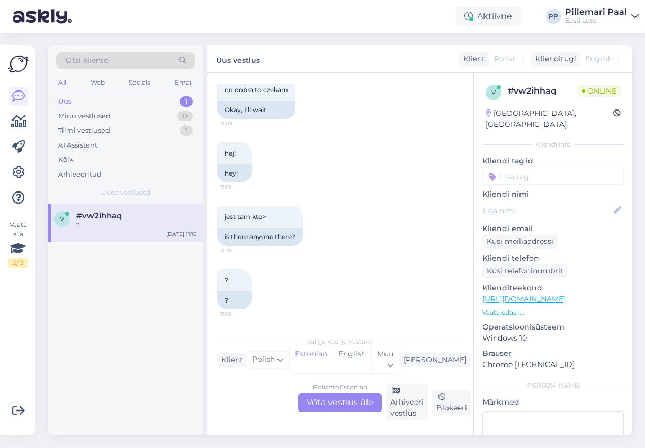
click at [359, 406] on div "Polish to Estonian Võta vestlus üle" at bounding box center [340, 402] width 84 height 19
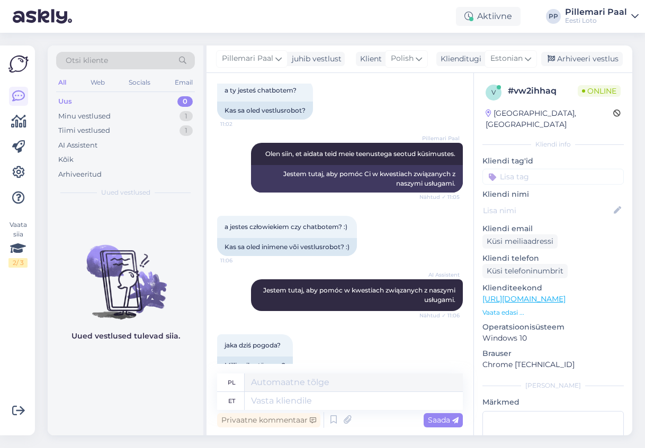
scroll to position [227, 0]
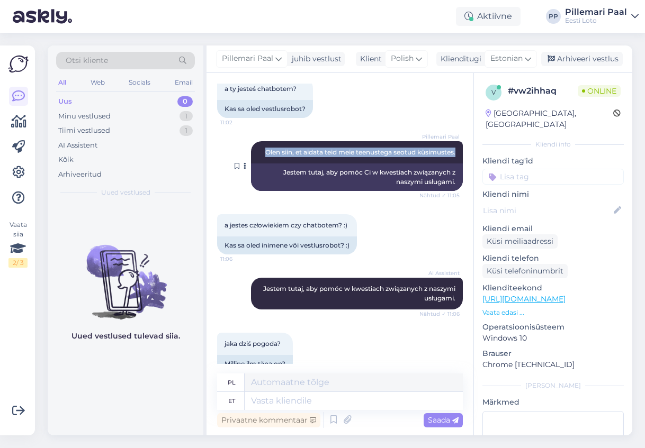
drag, startPoint x: 458, startPoint y: 153, endPoint x: 261, endPoint y: 153, distance: 196.9
click at [261, 153] on div "Pillemari Paal Olen siin, et aidata teid meie teenustega seotud küsimustes. Näh…" at bounding box center [357, 152] width 212 height 22
copy span "Olen siin, et aidata teid meie teenustega seotud küsimustes."
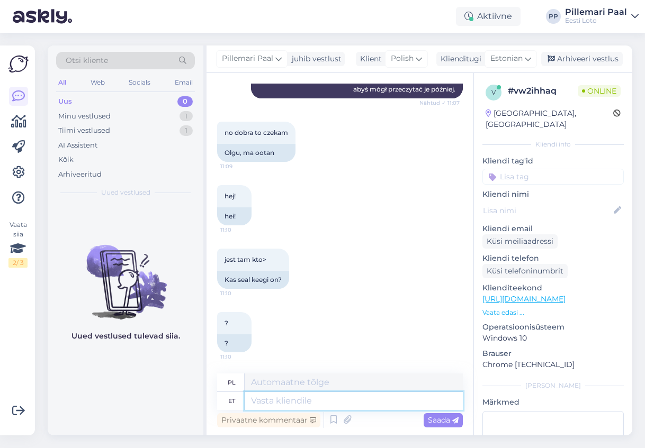
click at [288, 405] on textarea at bounding box center [353, 401] width 218 height 18
paste textarea "Olen siin, et aidata teid meie teenustega seotud küsimustes."
type textarea "Olen siin, et aidata teid meie teenustega seotud küsimustes."
type textarea "Jestem tutaj, aby pomóc Ci w kwestiach związanych z naszymi usługami."
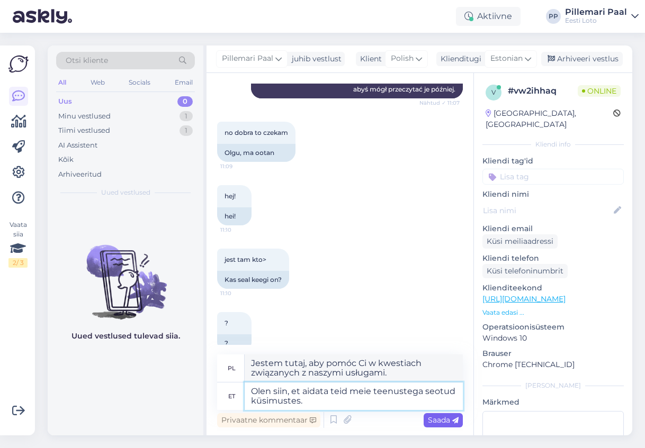
type textarea "Olen siin, et aidata teid meie teenustega seotud küsimustes."
click at [443, 422] on span "Saada" at bounding box center [443, 420] width 31 height 10
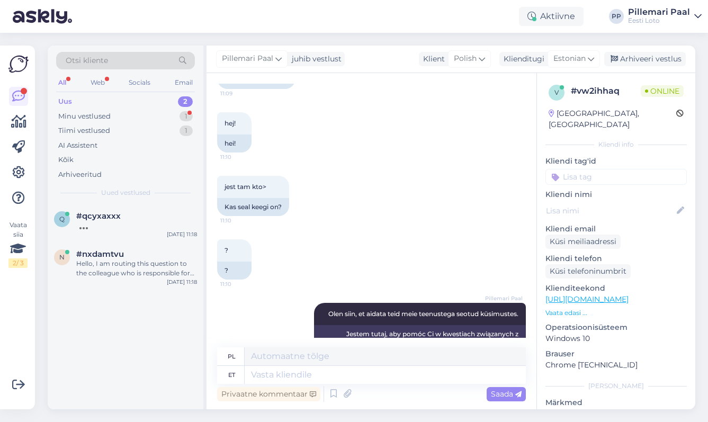
scroll to position [1003, 0]
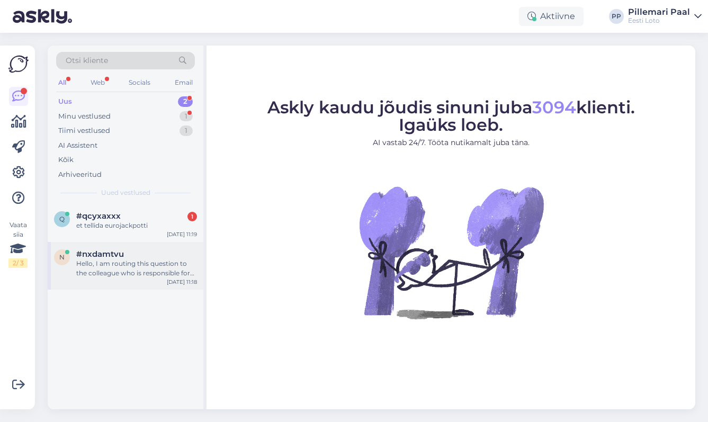
click at [122, 248] on div "n #nxdamtvu Hello, I am routing this question to the colleague who is responsib…" at bounding box center [126, 266] width 156 height 48
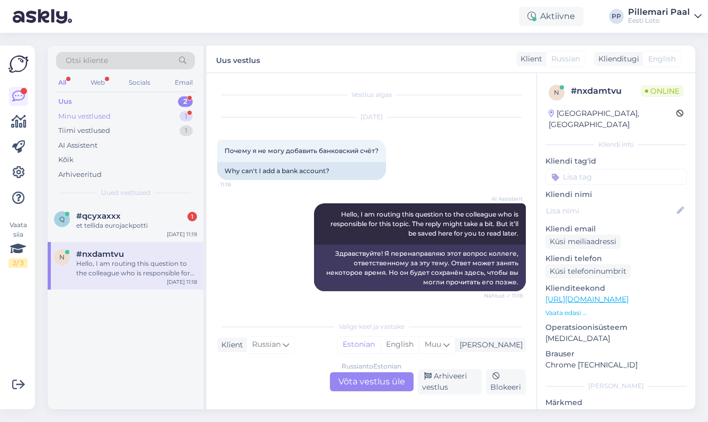
click at [113, 113] on div "Minu vestlused 1" at bounding box center [125, 116] width 139 height 15
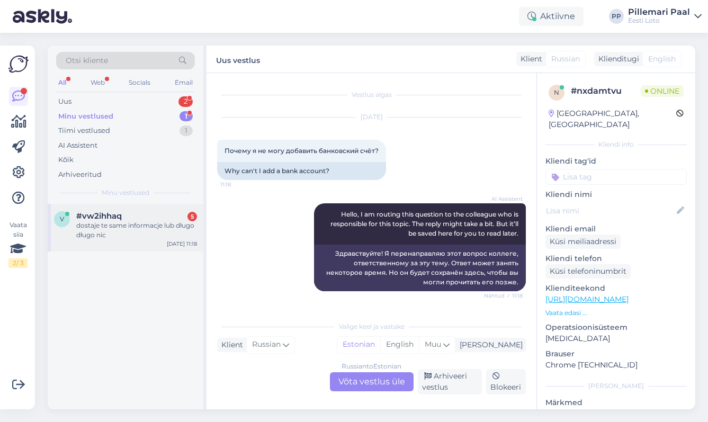
click at [102, 225] on div "dostaje te same informacje lub długo długo nic" at bounding box center [136, 230] width 121 height 19
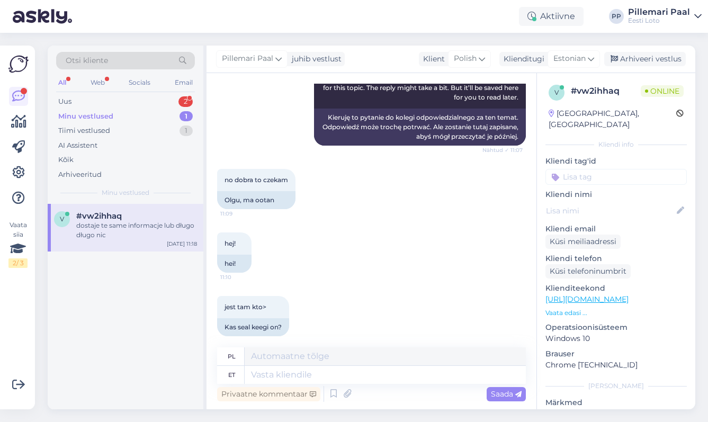
scroll to position [1030, 0]
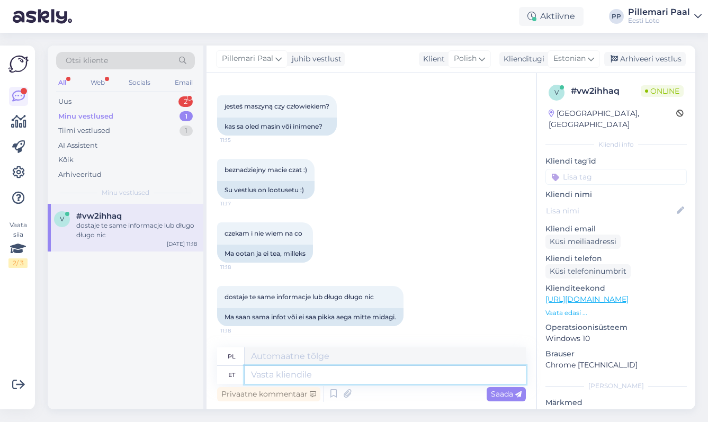
click at [323, 376] on textarea at bounding box center [384, 375] width 281 height 18
type textarea "Et sa"
type textarea "To"
type textarea "Et saaksime"
type textarea "Abyśmy mogli"
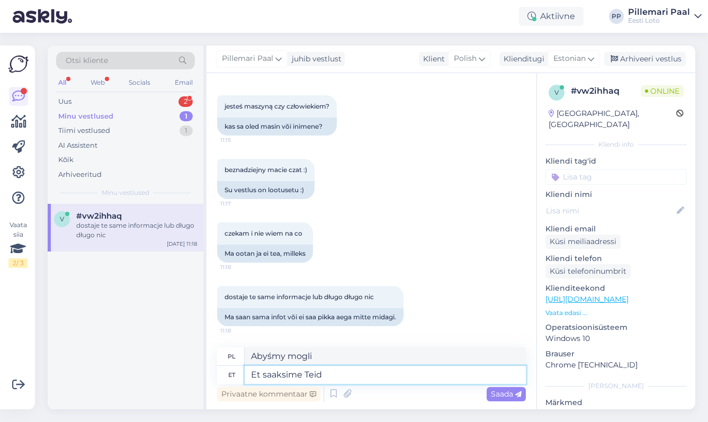
type textarea "Et saaksime Teid a"
type textarea "Abyśmy mogli Cię zdobyć"
type textarea "Et saaksime Teid aidata, pal"
type textarea "Abyśmy mogli Ci pomóc,"
type textarea "Et saaksime Teid aidata, palun t"
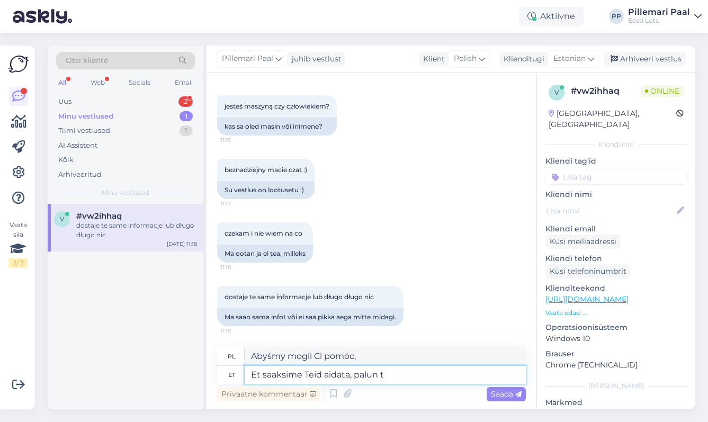
type textarea "Abyśmy mogli Ci pomóc, prosimy"
type textarea "Et saaksime Teid aidata, palun täpsustage"
type textarea "Abyśmy mogli Ci pomóc, prosimy o podanie szczegółów"
type textarea "Et saaksime Teid aidata, palun täpsustage oma k"
type textarea "Abyśmy mogli Ci pomóc, prosimy o podanie swoich danych"
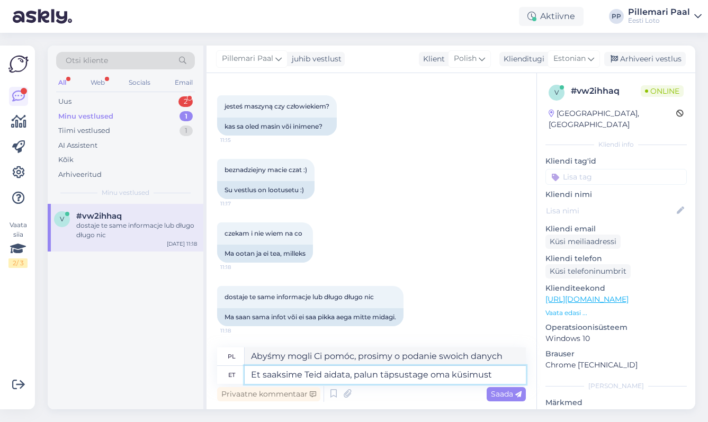
type textarea "Et saaksime Teid aidata, palun täpsustage oma küsimust."
type textarea "Abyśmy mogli Ci pomóc, proszę sprecyzować swoje pytanie."
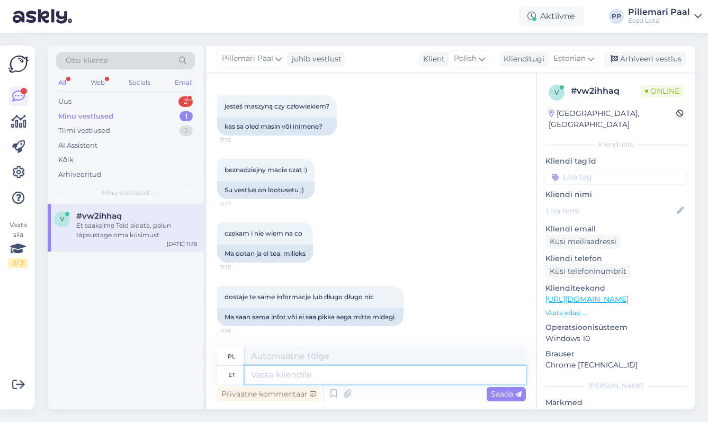
scroll to position [1093, 0]
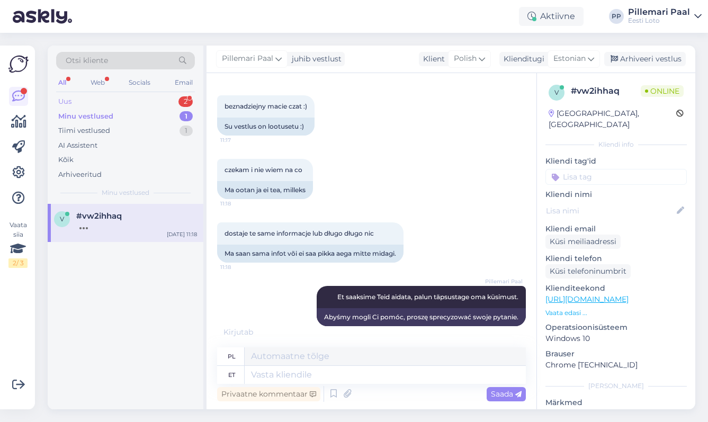
click at [83, 103] on div "Uus 2" at bounding box center [125, 101] width 139 height 15
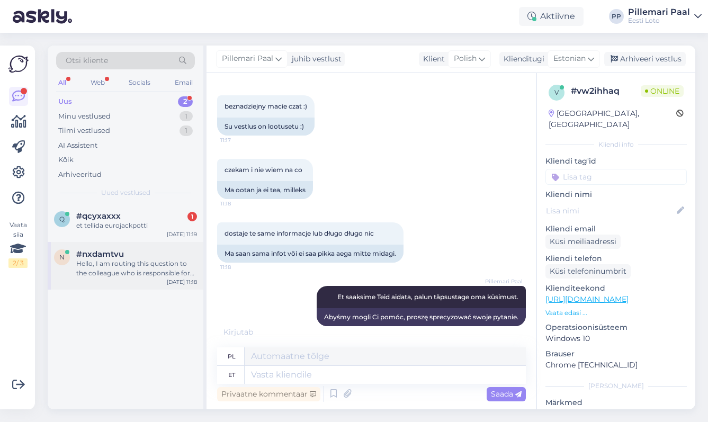
click at [110, 262] on div "Hello, I am routing this question to the colleague who is responsible for this …" at bounding box center [136, 268] width 121 height 19
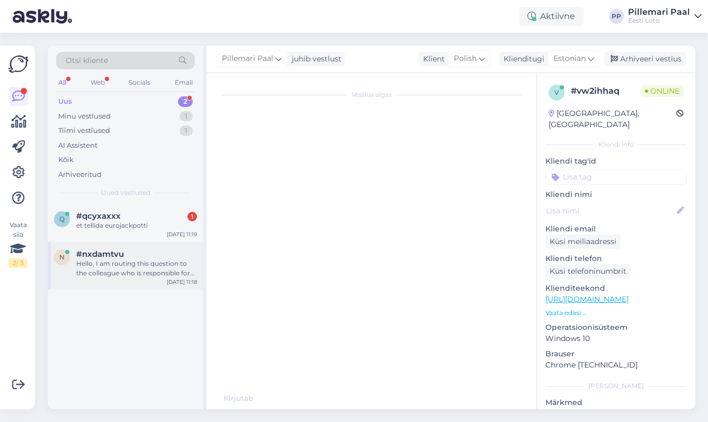
scroll to position [8, 0]
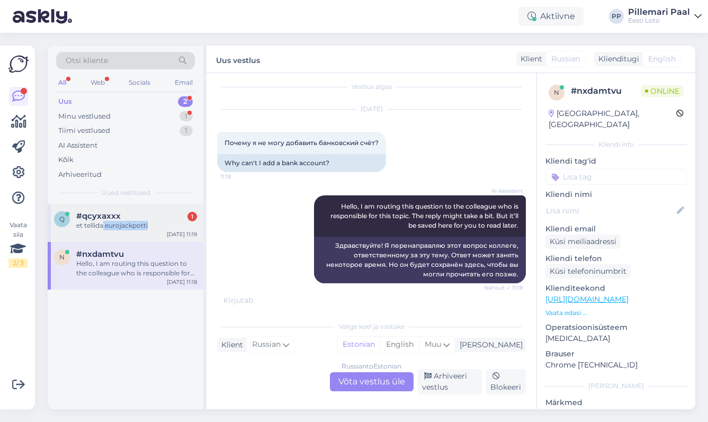
click at [102, 230] on div "q #qcyxaxxx 1 et tellida eurojackpotti [DATE] 11:19" at bounding box center [126, 223] width 156 height 38
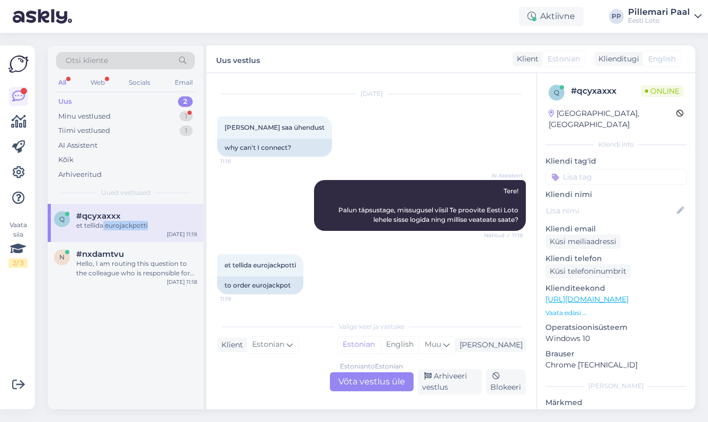
scroll to position [23, 0]
click at [110, 116] on div "Minu vestlused" at bounding box center [84, 116] width 52 height 11
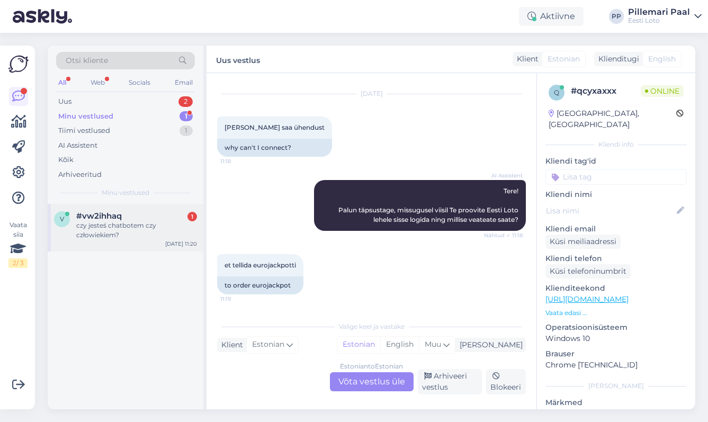
click at [115, 230] on div "czy jesteś chatbotem czy człowiekiem?" at bounding box center [136, 230] width 121 height 19
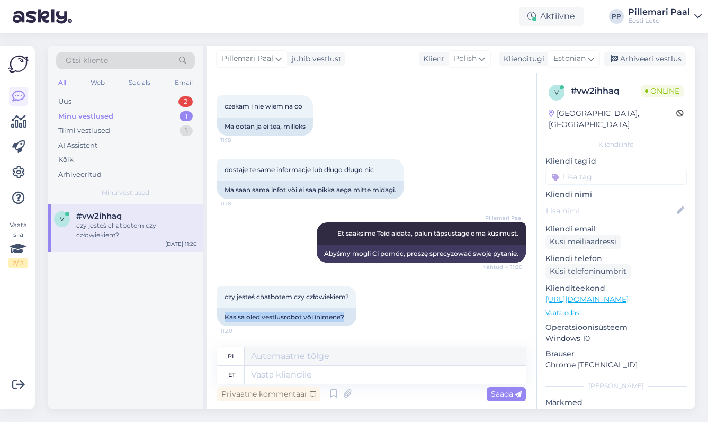
drag, startPoint x: 350, startPoint y: 316, endPoint x: 213, endPoint y: 316, distance: 136.5
click at [213, 316] on div "Vestlus algas [DATE] Czy [PERSON_NAME] na swojej stronie dostępnego chatbota? 1…" at bounding box center [371, 241] width 330 height 336
copy div "Kas sa oled vestlusrobot või inimene?"
click at [293, 375] on textarea at bounding box center [384, 375] width 281 height 18
paste textarea "Olen automaatne vestlusassistent (robot), mis aitab kiirete ja sagedaste küsimu…"
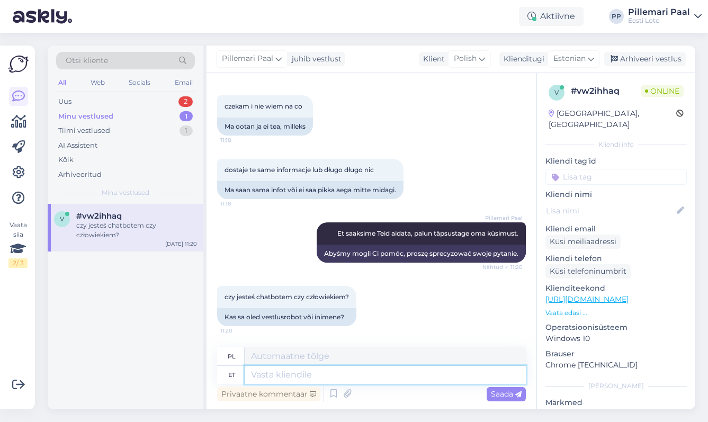
type textarea "Olen automaatne vestlusassistent (robot), mis aitab kiirete ja sagedaste küsimu…"
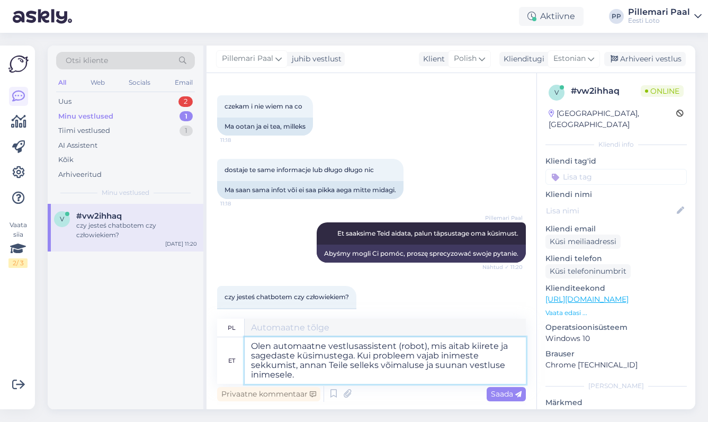
type textarea "Jestem automatycznym asystentem czatu (robotem), który odpowiada na szybkie i c…"
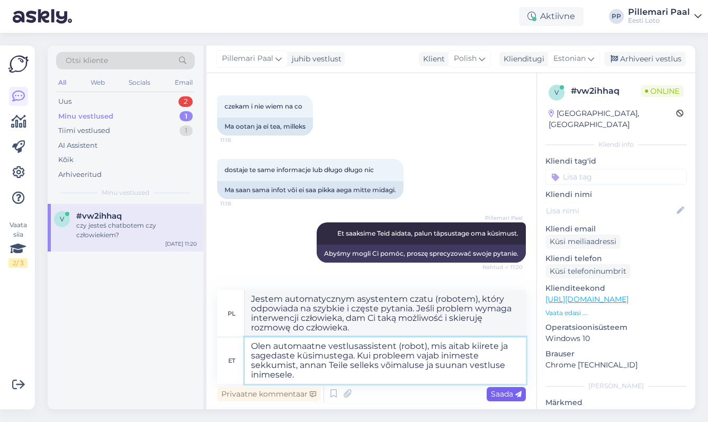
type textarea "Olen automaatne vestlusassistent (robot), mis aitab kiirete ja sagedaste küsimu…"
click at [497, 393] on span "Saada" at bounding box center [506, 394] width 31 height 10
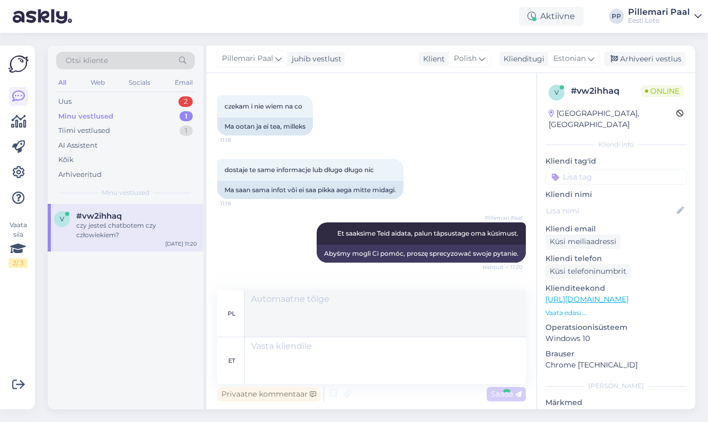
scroll to position [1277, 0]
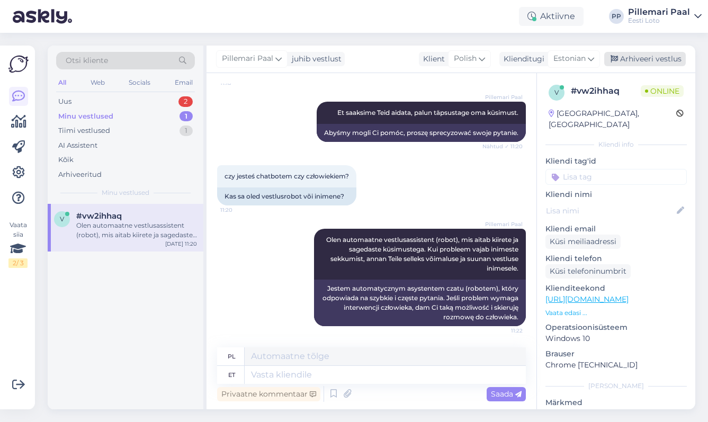
click at [622, 59] on div "Arhiveeri vestlus" at bounding box center [644, 59] width 81 height 14
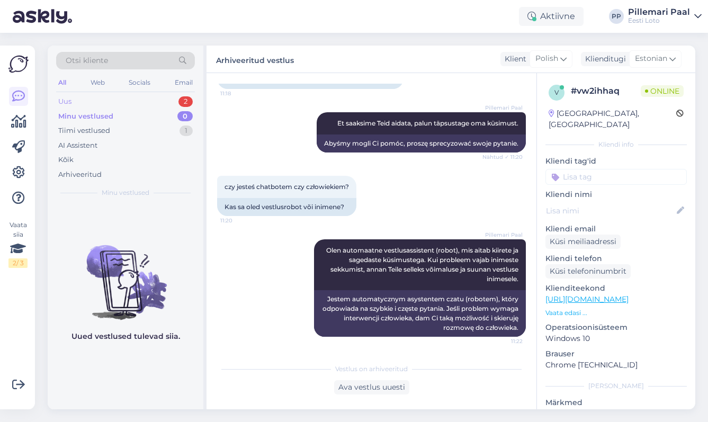
click at [80, 97] on div "Uus 2" at bounding box center [125, 101] width 139 height 15
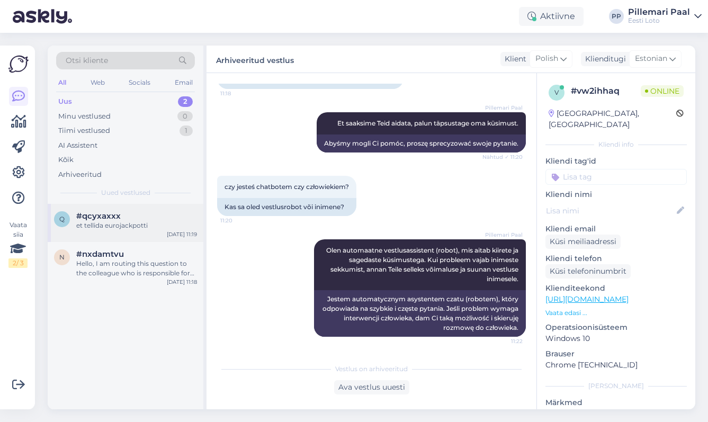
click at [132, 233] on div "q #qcyxaxxx et tellida eurojackpotti [DATE] 11:19" at bounding box center [126, 223] width 156 height 38
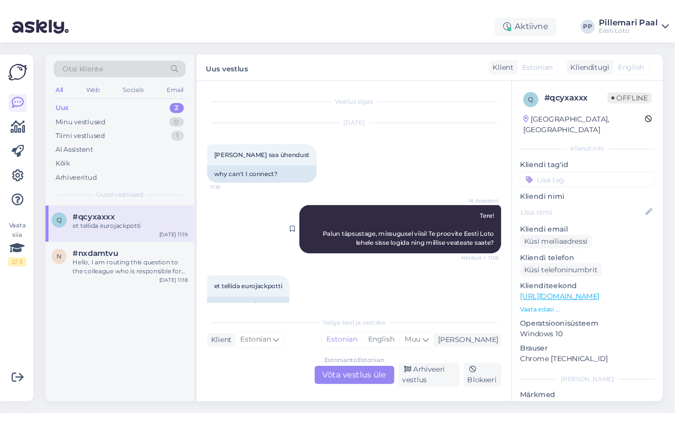
scroll to position [23, 0]
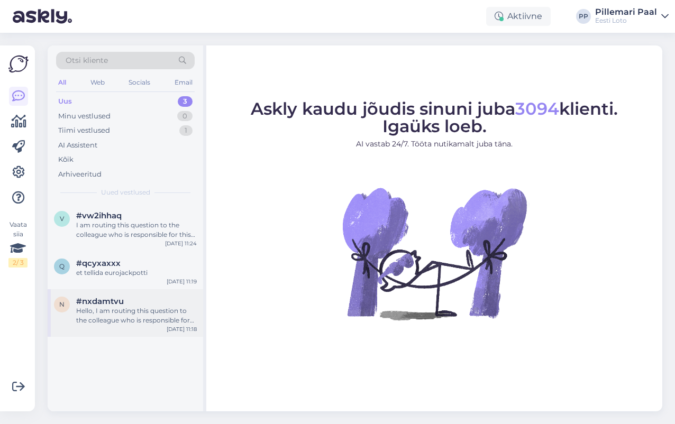
click at [119, 301] on span "#nxdamtvu" at bounding box center [100, 302] width 48 height 10
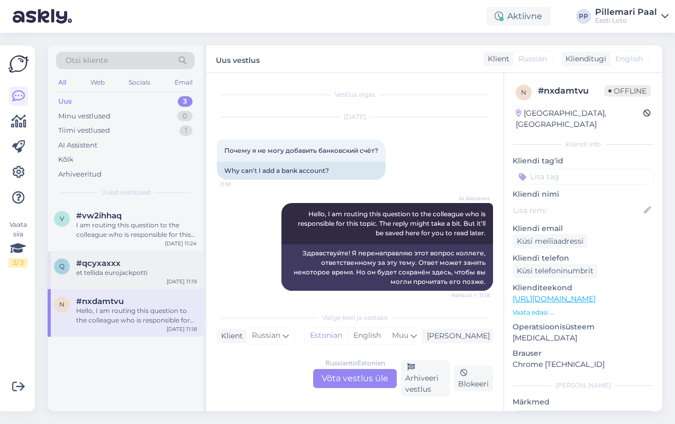
click at [147, 266] on div "#qcyxaxxx" at bounding box center [136, 264] width 121 height 10
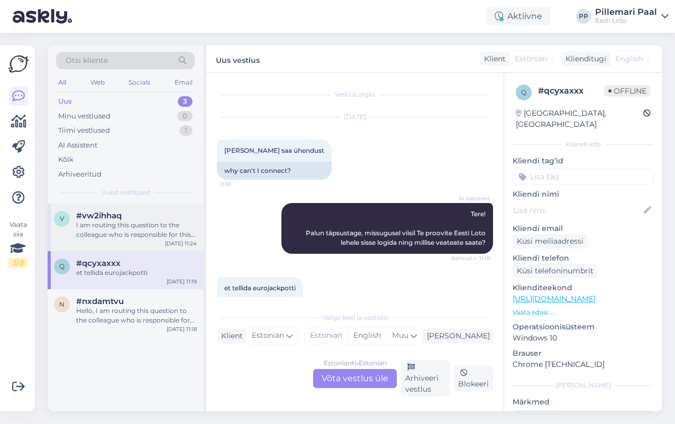
click at [153, 226] on div "I am routing this question to the colleague who is responsible for this topic. …" at bounding box center [136, 230] width 121 height 19
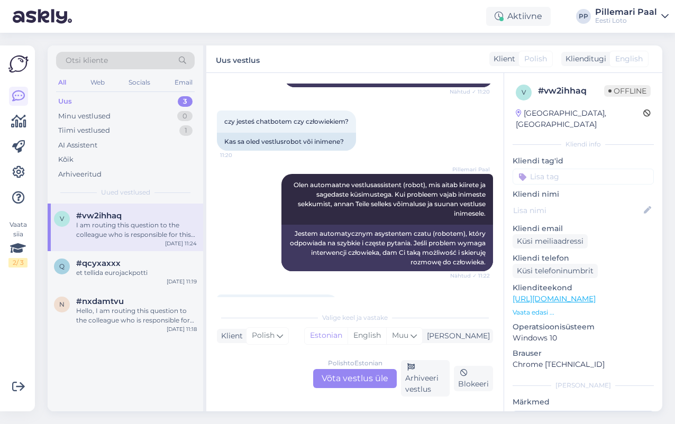
scroll to position [1483, 0]
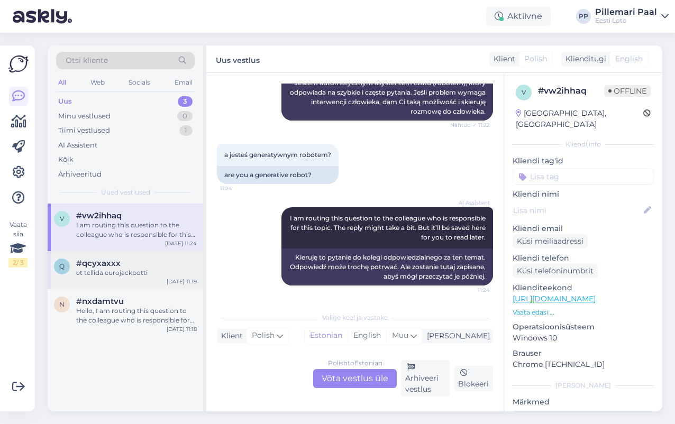
click at [102, 266] on span "#qcyxaxxx" at bounding box center [98, 264] width 44 height 10
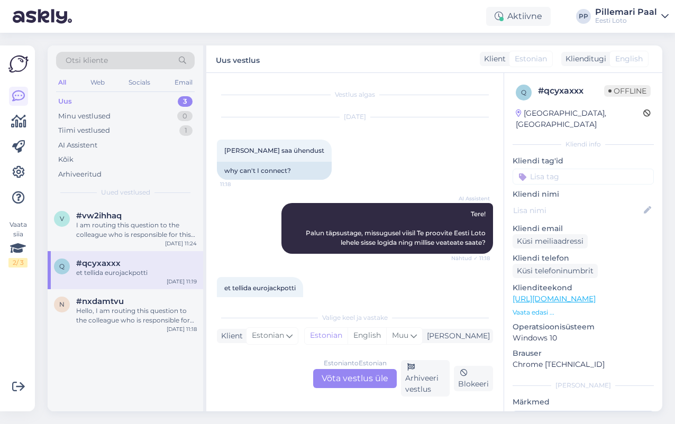
scroll to position [32, 0]
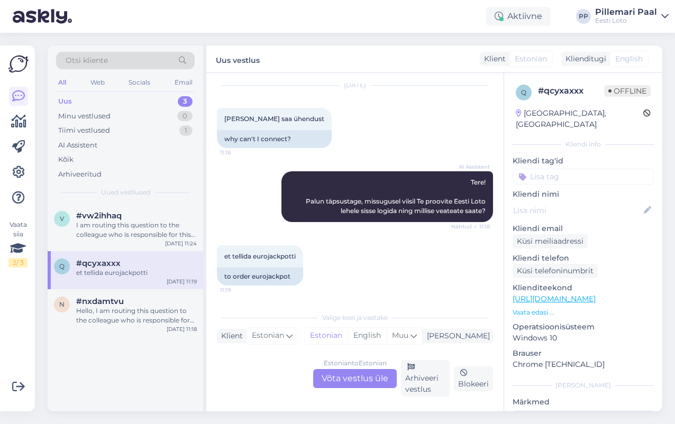
click at [347, 376] on div "Estonian to Estonian Võta vestlus üle" at bounding box center [355, 378] width 84 height 19
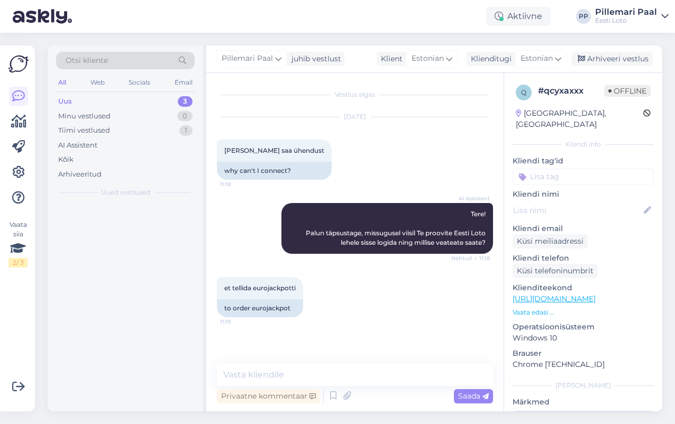
scroll to position [0, 0]
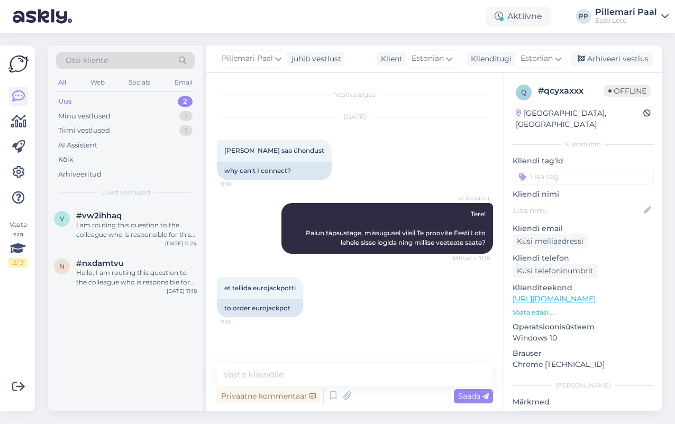
click at [327, 358] on div "Vestlus algas [DATE] [PERSON_NAME] saa ühendust 11:18 why can't I connect? AI A…" at bounding box center [354, 242] width 297 height 339
click at [323, 373] on textarea at bounding box center [355, 375] width 276 height 22
paste textarea "Hetkel meile teadaolevalt üldiseid tõrkeid ei esinene. Probleemi lahendamiseks …"
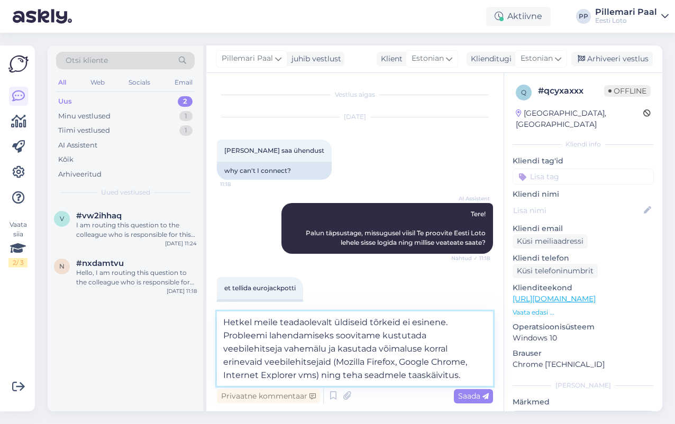
click at [435, 375] on textarea "Hetkel meile teadaolevalt üldiseid tõrkeid ei esinene. Probleemi lahendamiseks …" at bounding box center [355, 349] width 276 height 75
type textarea "Hetkel meile teadaolevalt üldiseid tõrkeid ei esinene. Probleemi lahendamiseks …"
click at [465, 397] on span "Saada" at bounding box center [473, 397] width 31 height 10
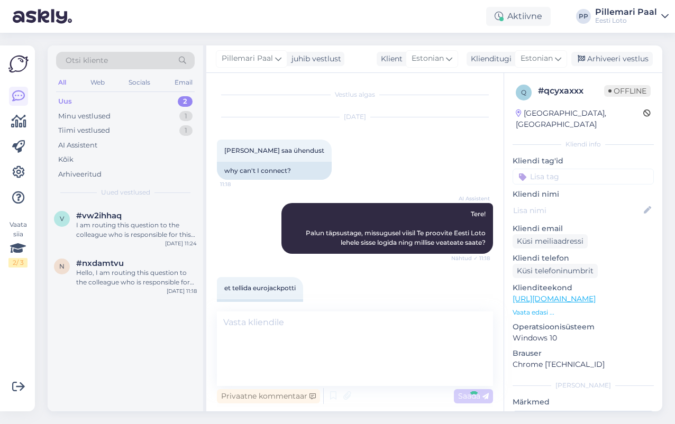
scroll to position [58, 0]
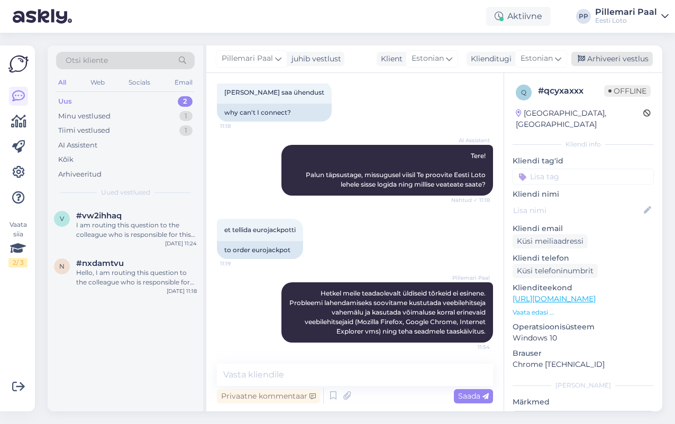
click at [600, 62] on div "Arhiveeri vestlus" at bounding box center [612, 59] width 81 height 14
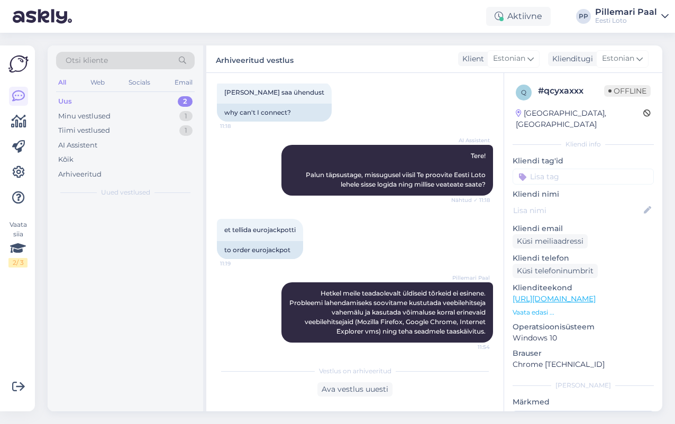
scroll to position [62, 0]
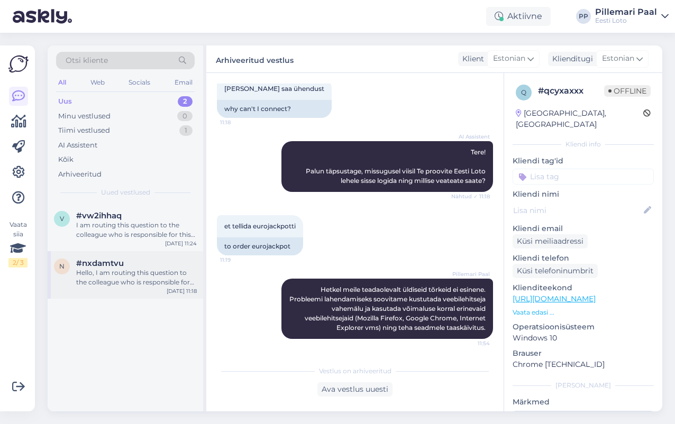
click at [120, 282] on div "Hello, I am routing this question to the colleague who is responsible for this …" at bounding box center [136, 277] width 121 height 19
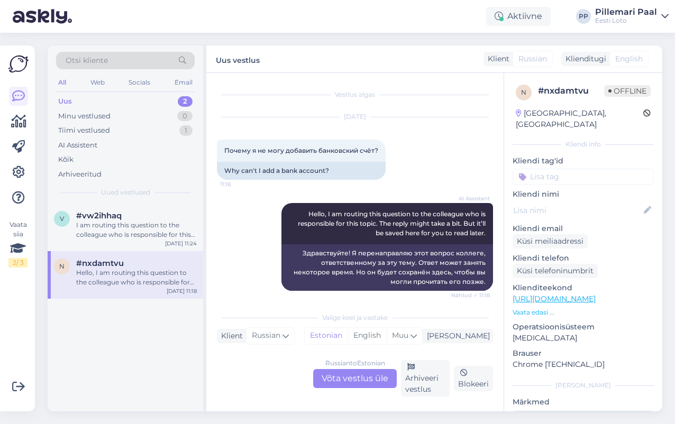
scroll to position [5, 0]
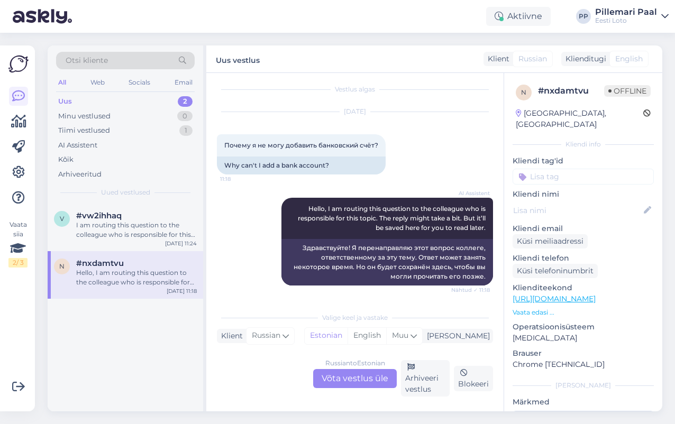
click at [323, 372] on div "Russian to Estonian Võta vestlus üle" at bounding box center [355, 378] width 84 height 19
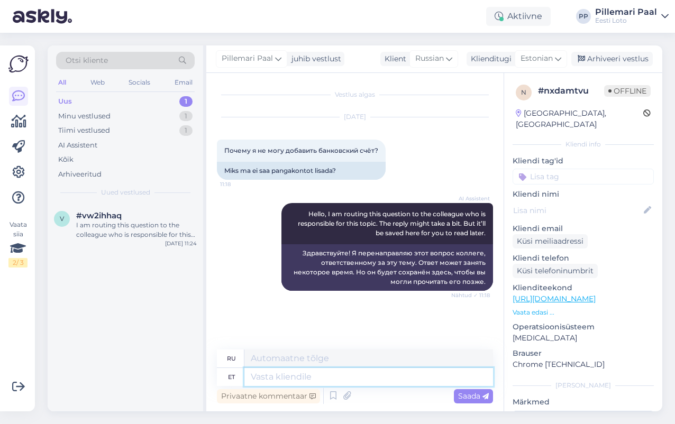
click at [287, 380] on textarea at bounding box center [368, 377] width 249 height 18
type textarea "Palume"
type textarea "Пожалуйста"
type textarea "Palume täpsus"
type textarea "Пожалуйста, будьте точны."
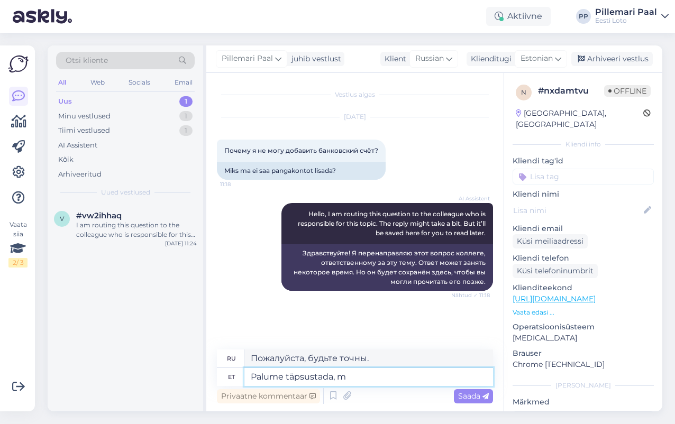
type textarea "Palume täpsustada, mi"
type textarea "Пожалуйста, уточните,"
type textarea "Palume täpsustada, mis"
type textarea "Пожалуйста, укажите, что"
type textarea "Palume täpsustada, mis Teile i"
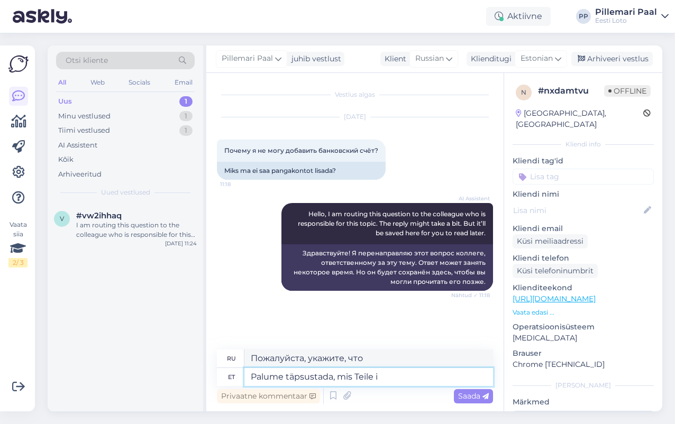
type textarea "Пожалуйста, уточните, что именно вам нужно."
type textarea "Palume täpsustada, mis Teil e"
type textarea "Пожалуйста, укажите, что вы"
type textarea "Palume täpsustada, mis Teil ei"
type textarea "Пожалуйста, укажите, что вам не подходит"
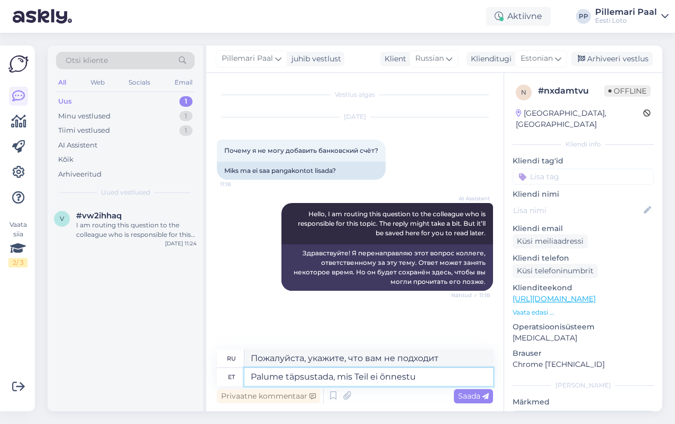
type textarea "Palume täpsustada, mis Teil ei õnnestu"
type textarea "Пожалуйста, уточните, что именно вас не устраивает."
click at [349, 376] on textarea "Palume täpsustada, mis Teil ei õnnestu" at bounding box center [368, 377] width 249 height 18
type textarea "Palume täpsustada, miks Teil ei õnnestu"
type textarea "Пожалуйста, уточните, почему вам это не удалось."
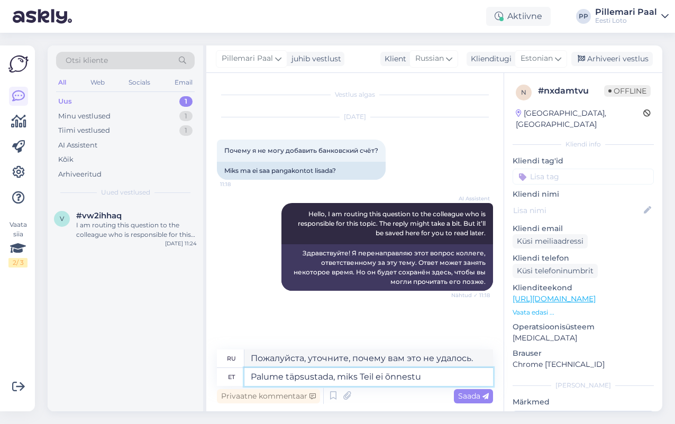
click at [431, 384] on textarea "Palume täpsustada, miks Teil ei õnnestu" at bounding box center [368, 377] width 249 height 18
type textarea "Palume täpsustada, miks Teil ei õnnestu arveldus"
type textarea "Пожалуйста, укажите, почему вы не можете совершить платеж."
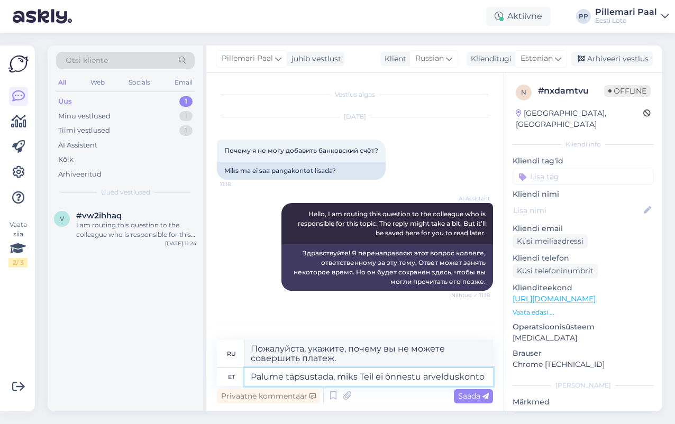
type textarea "Palume täpsustada, miks Teil ei õnnestu arvelduskonto"
type textarea "Пожалуйста, укажите, почему вы не можете открыть расчетный счет."
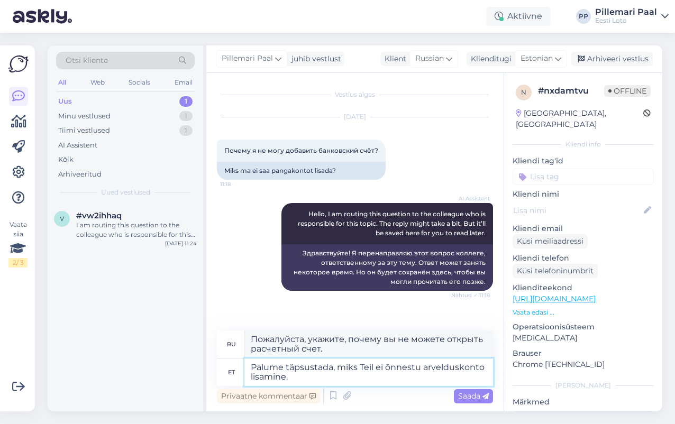
type textarea "Palume täpsustada, miks Teil ei õnnestu arvelduskonto lisamine."
type textarea "Пожалуйста, укажите, почему вы не можете добавить текущий счет."
type textarea "Palume täpsustada, miks Teil ei õnnestu arvelduskonto lisamine. Kas s"
type textarea "Укажите, почему вы не можете добавить текущий счёт."
type textarea "Palume täpsustada, miks Teil ei õnnestu arvelduskonto lisamine. Kas saate ka"
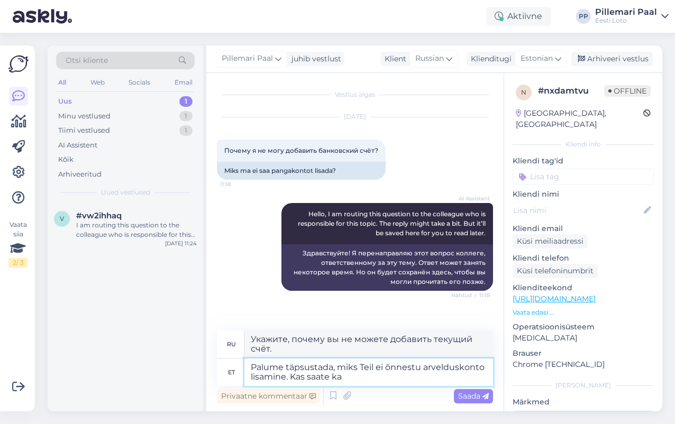
type textarea "Пожалуйста, уточните, почему вы не можете добавить текущий счёт. Можете ли вы"
type textarea "Palume täpsustada, miks Teil ei õnnestu arvelduskonto lisamine. Kas saate ka m"
type textarea "Пожалуйста, уточните, почему вы не можете добавить текущий счёт. Можете ли вы т…"
type textarea "Palume täpsustada, miks Teil ei õnnestu arvelduskonto lisamine. Kas saate ka mi…"
type textarea "Пожалуйста, уточните, почему вы не можете добавить текущий счёт. Можете ли вы т…"
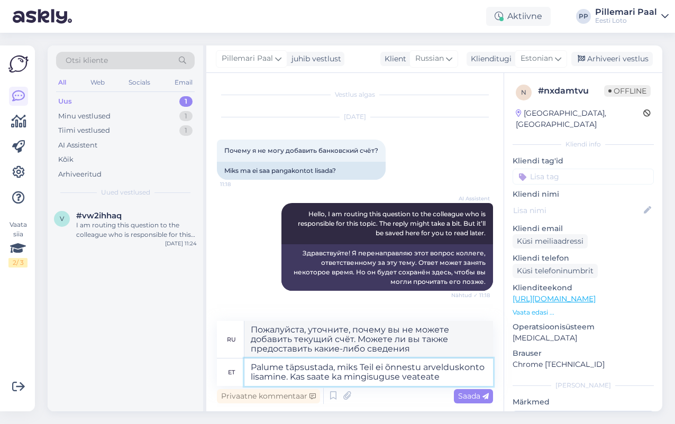
type textarea "Palume täpsustada, miks Teil ei õnnestu arvelduskonto lisamine. Kas saate ka mi…"
type textarea "Укажите, почему вы не можете добавить текущий счёт. Получаете ли вы какое-либо …"
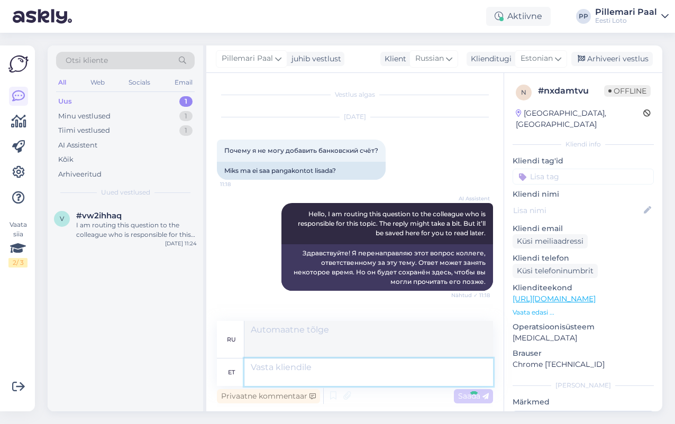
scroll to position [45, 0]
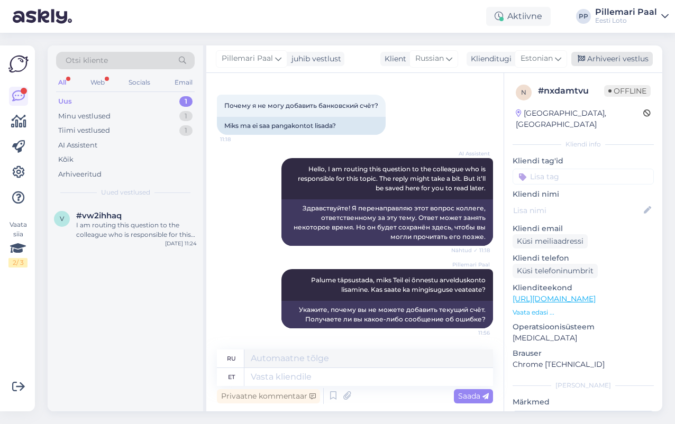
click at [623, 62] on div "Arhiveeri vestlus" at bounding box center [612, 59] width 81 height 14
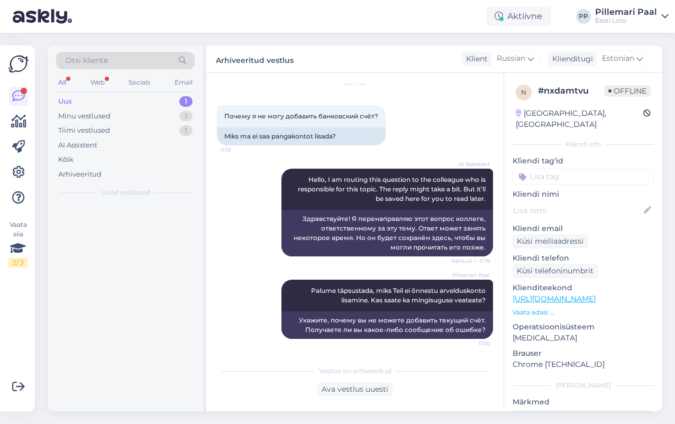
scroll to position [34, 0]
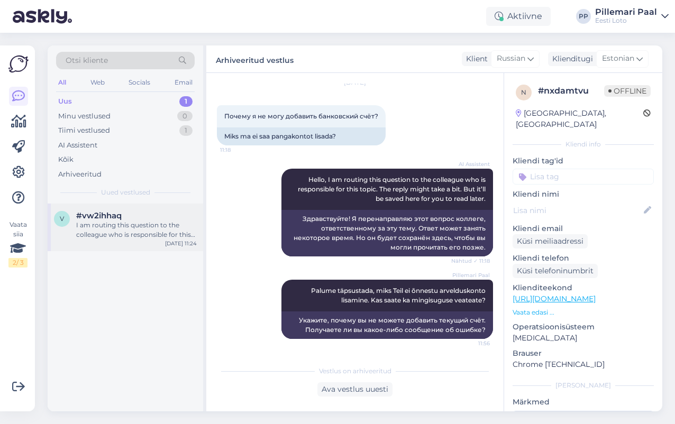
click at [121, 235] on div "I am routing this question to the colleague who is responsible for this topic. …" at bounding box center [136, 230] width 121 height 19
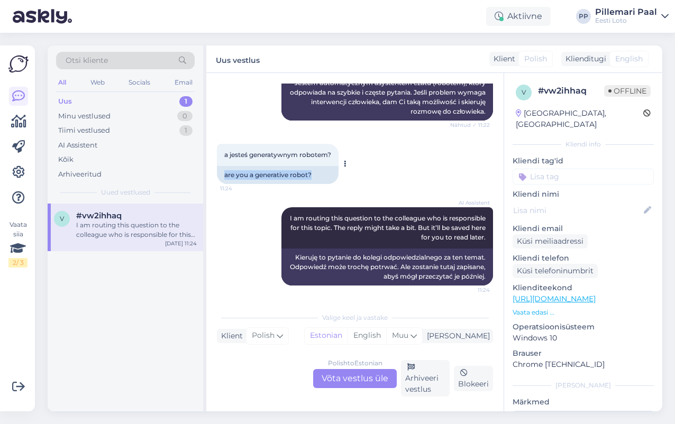
drag, startPoint x: 318, startPoint y: 175, endPoint x: 221, endPoint y: 171, distance: 96.4
click at [221, 171] on div "are you a generative robot?" at bounding box center [278, 175] width 122 height 18
copy div "are you a generative robot?"
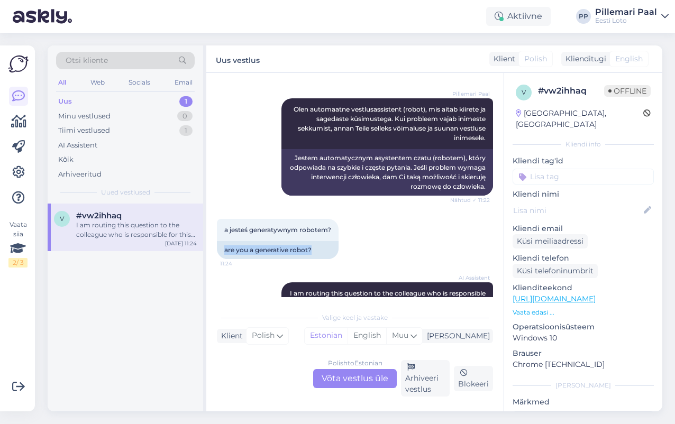
scroll to position [1405, 0]
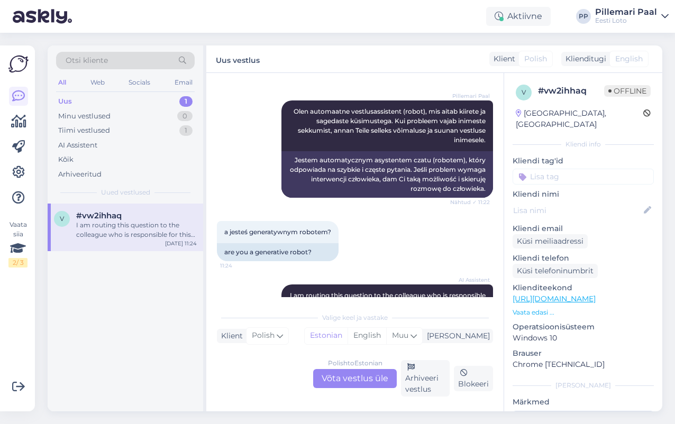
click at [355, 379] on div "Polish to Estonian Võta vestlus üle" at bounding box center [355, 378] width 84 height 19
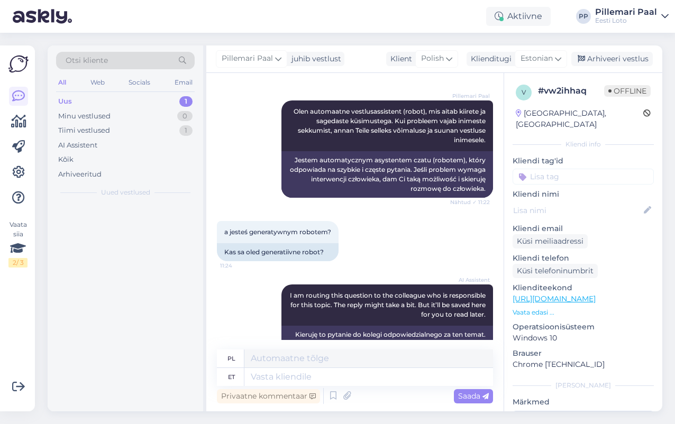
scroll to position [1440, 0]
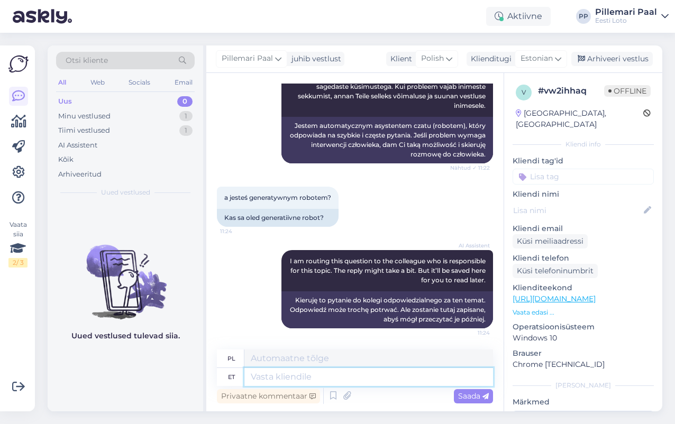
click at [331, 376] on textarea at bounding box center [368, 377] width 249 height 18
paste textarea "Meie teenuses vastavad nii automaatne vestlusrobot kui ka klienditöötajad."
type textarea "Meie teenuses vastavad nii automaatne vestlusrobot kui ka klienditöötajad."
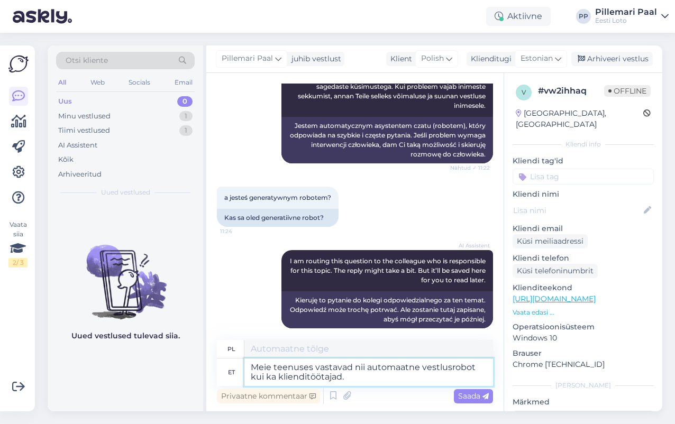
type textarea "Nasz serwis obsługuje zarówno automatyczne chatboty, jak i przedstawicieli obsł…"
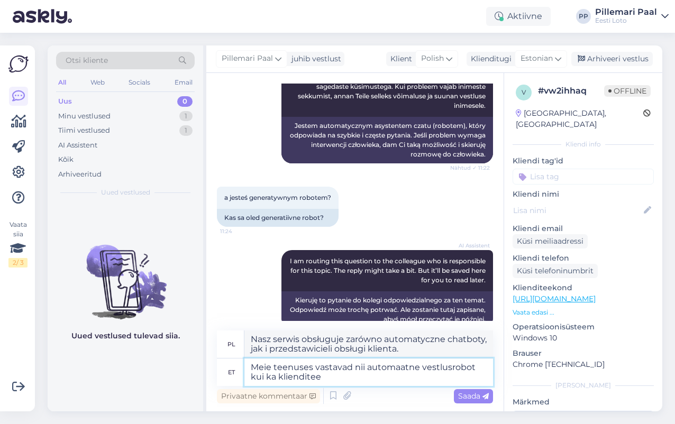
type textarea "Meie teenuses vastavad nii automaatne vestlusrobot kui ka klienditeen"
type textarea "W naszej usłudze zarówno automatyczny chatbot, jak i ścieżka klienta są ze sobą…"
type textarea "Meie teenuses vastavad nii automaatne vestlusrobot kui ka klienditeenindajad."
type textarea "Nasz serwis obsługuje zarówno automatyczne chatboty, jak i przedstawicieli obsł…"
type textarea "Meie teenuses vastavad nii automaatne vestlusrobot kui ka klienditeenindajad. K…"
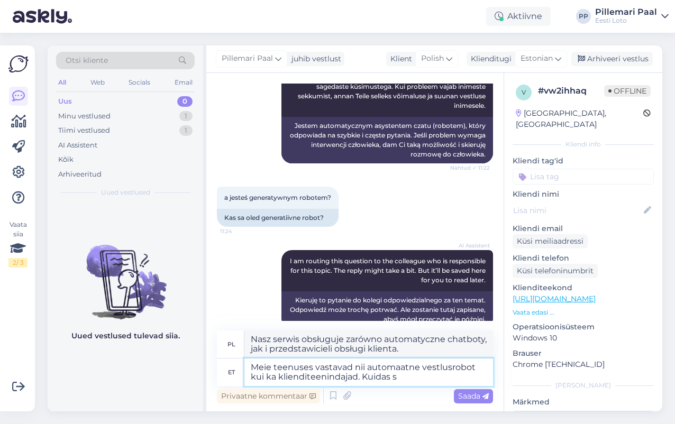
type textarea "Nasza usługa odpowiada zarówno automatycznym chatbotom, jak i przedstawicielom …"
type textarea "Meie teenuses vastavad nii automaatne vestlusrobot kui ka klienditeenindajad. K…"
type textarea "Nasza usługa obsługuje zarówno automatyczne chatboty, jak i przedstawicieli obs…"
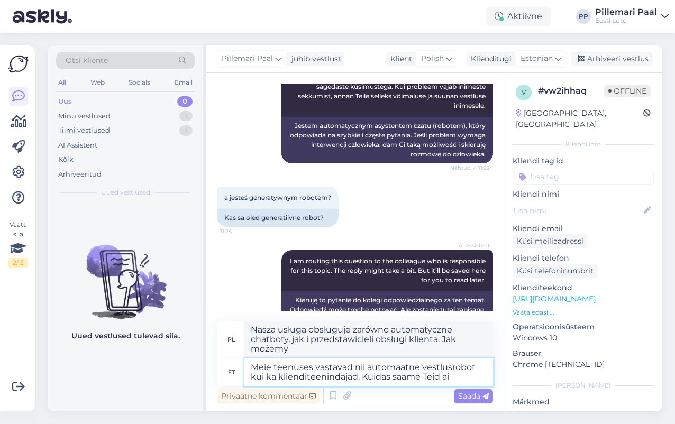
type textarea "Meie teenuses vastavad nii automaatne vestlusrobot kui ka klienditeenindajad. K…"
type textarea "Na nasze połączenia odpowiada zarówno automatyczny chatbot, jak i przedstawicie…"
type textarea "Meie teenuses vastavad nii automaatne vestlusrobot kui ka klienditeenindajad. K…"
type textarea "Na nasze usługi odpowiada zarówno automatyczny chatbot, jak i przedstawiciele o…"
type textarea "Meie teenuses vastavad nii automaatne vestlusrobot kui ka klienditeenindajad. K…"
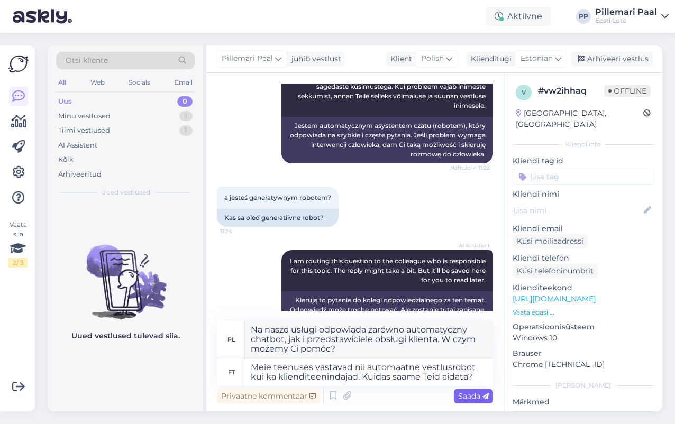
click at [460, 393] on span "Saada" at bounding box center [473, 397] width 31 height 10
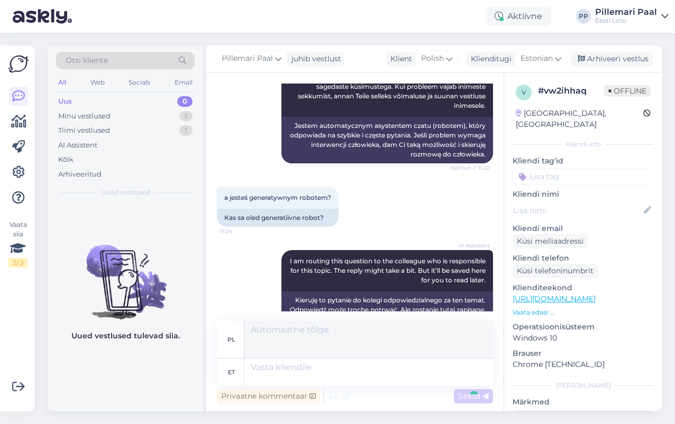
scroll to position [1532, 0]
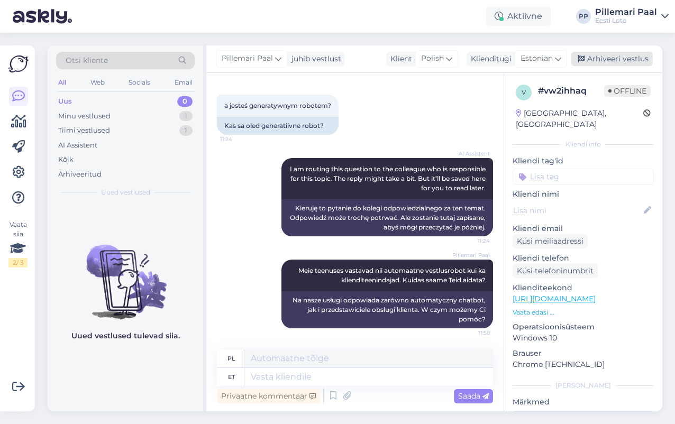
click at [607, 57] on div "Arhiveeri vestlus" at bounding box center [612, 59] width 81 height 14
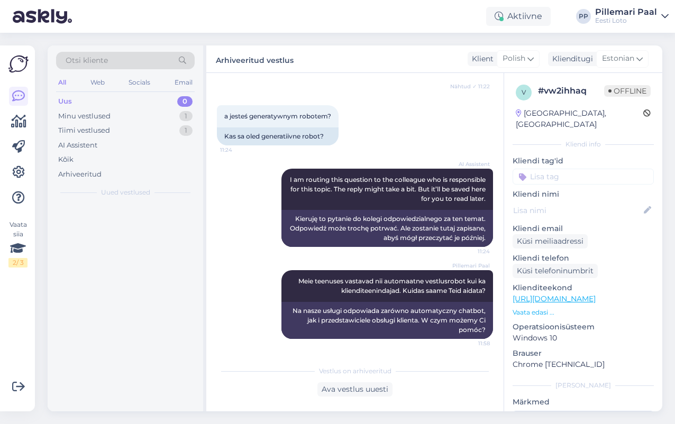
scroll to position [1521, 0]
